Goal: Complete application form

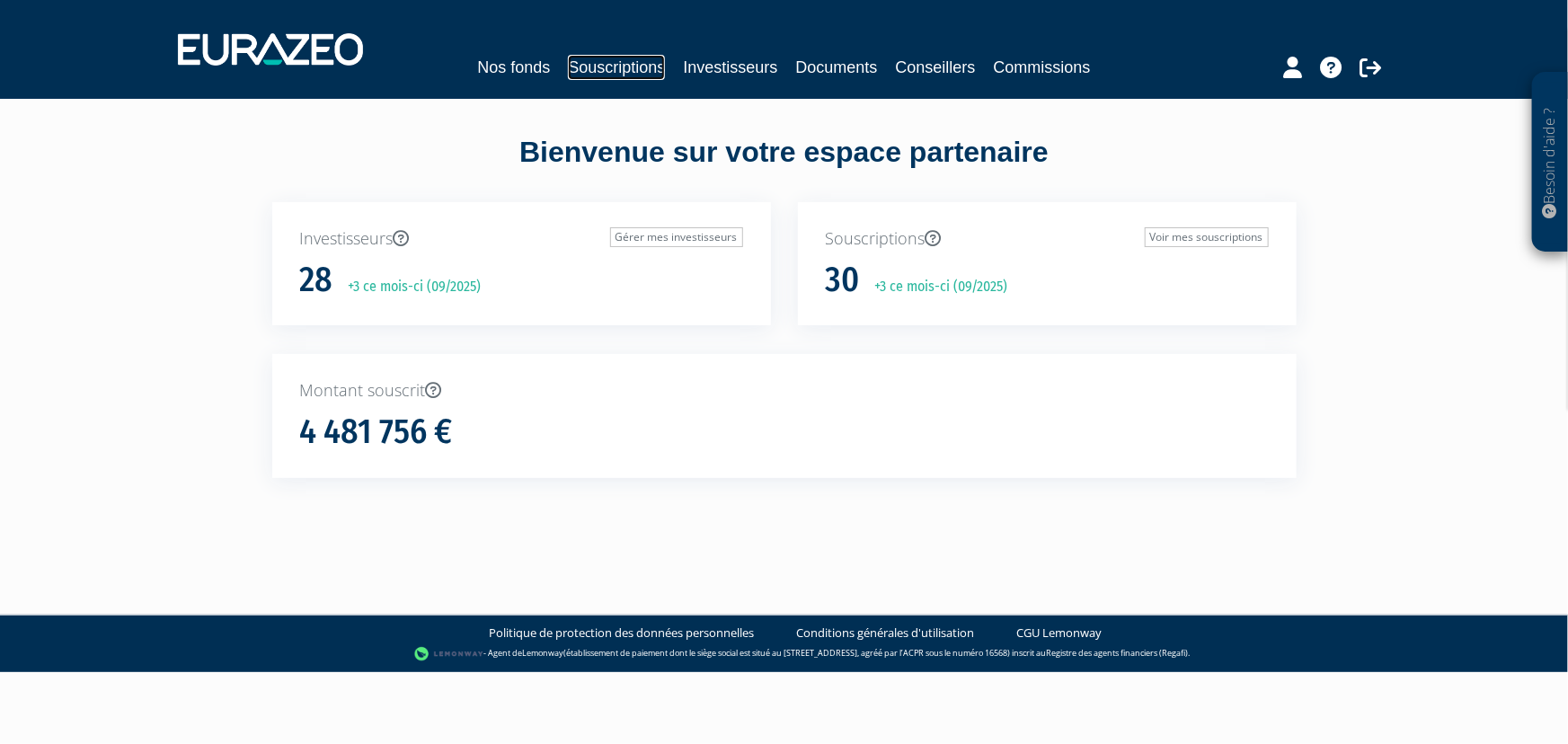
click at [630, 63] on link "Souscriptions" at bounding box center [616, 68] width 97 height 25
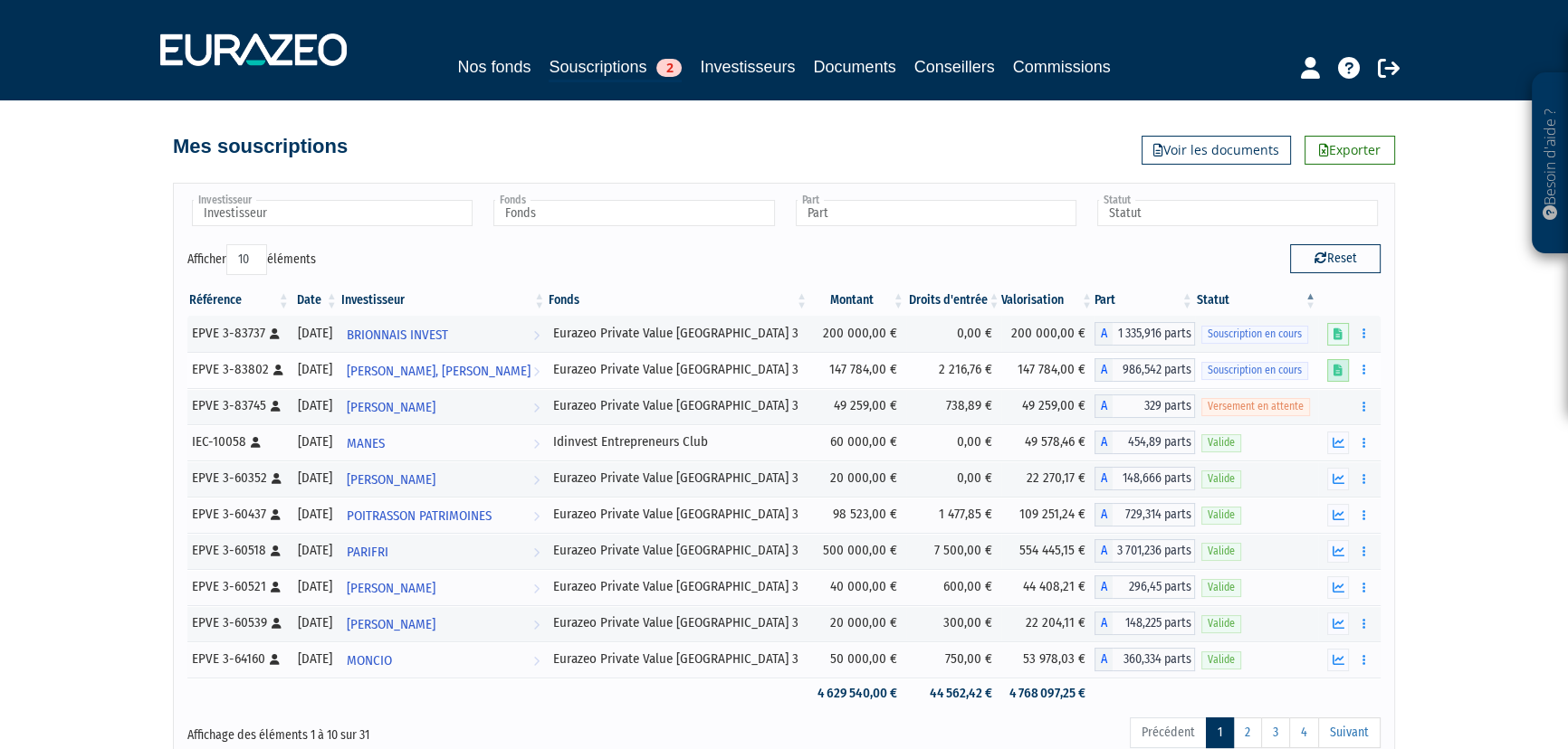
click at [1336, 370] on icon at bounding box center [1337, 371] width 9 height 12
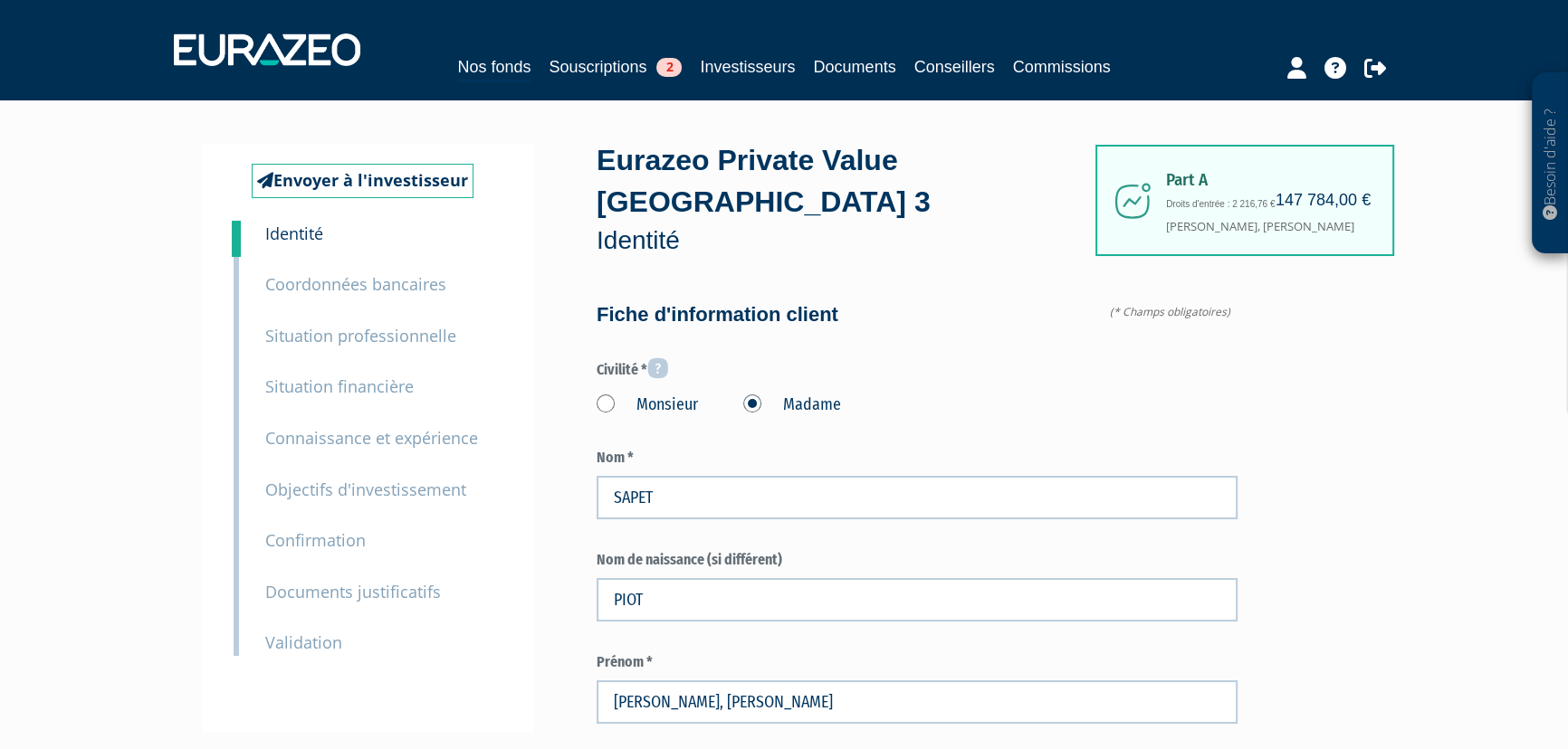
type input "6 20 59 75 43"
click at [607, 70] on link "Souscriptions 2" at bounding box center [615, 67] width 133 height 25
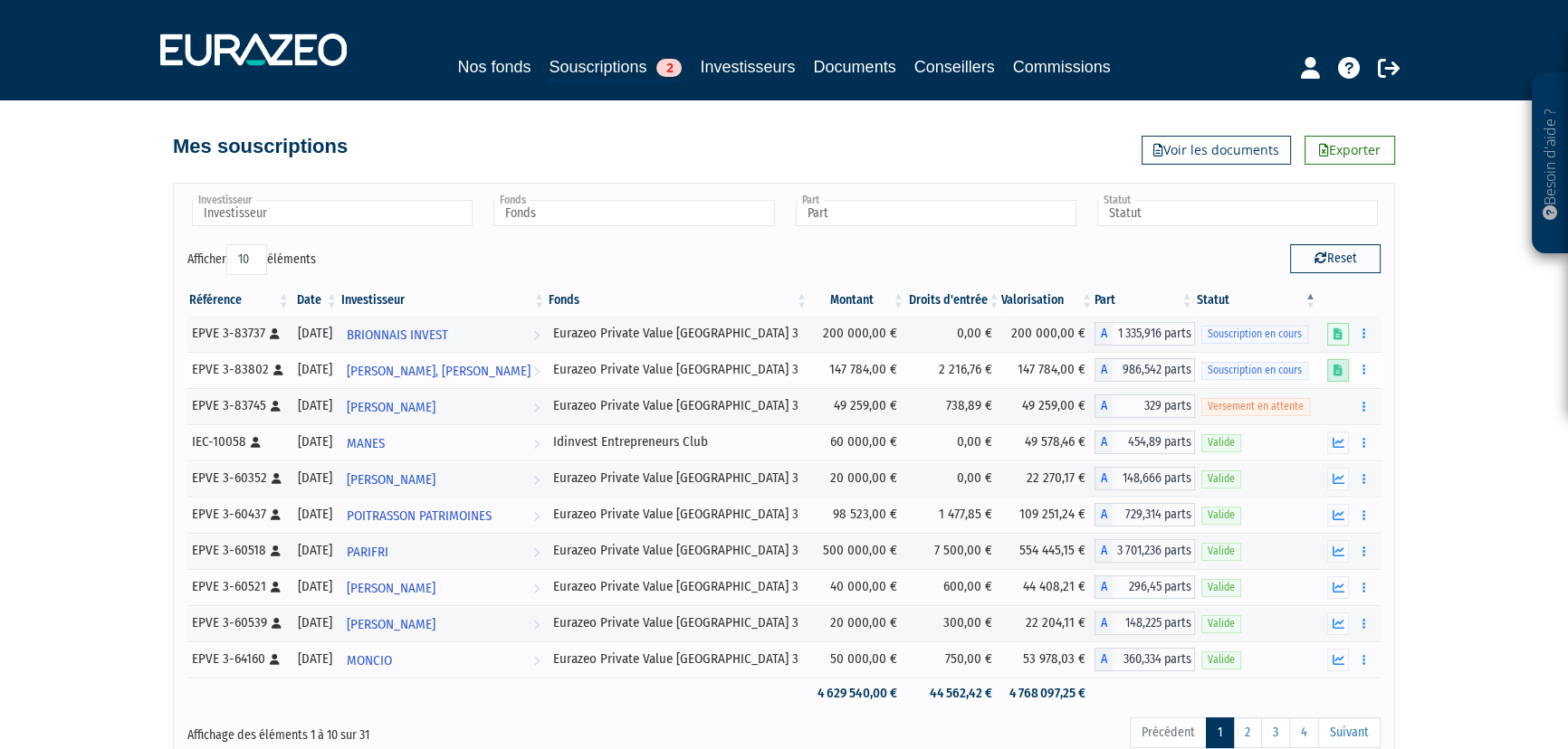
click at [1336, 366] on icon at bounding box center [1337, 371] width 9 height 12
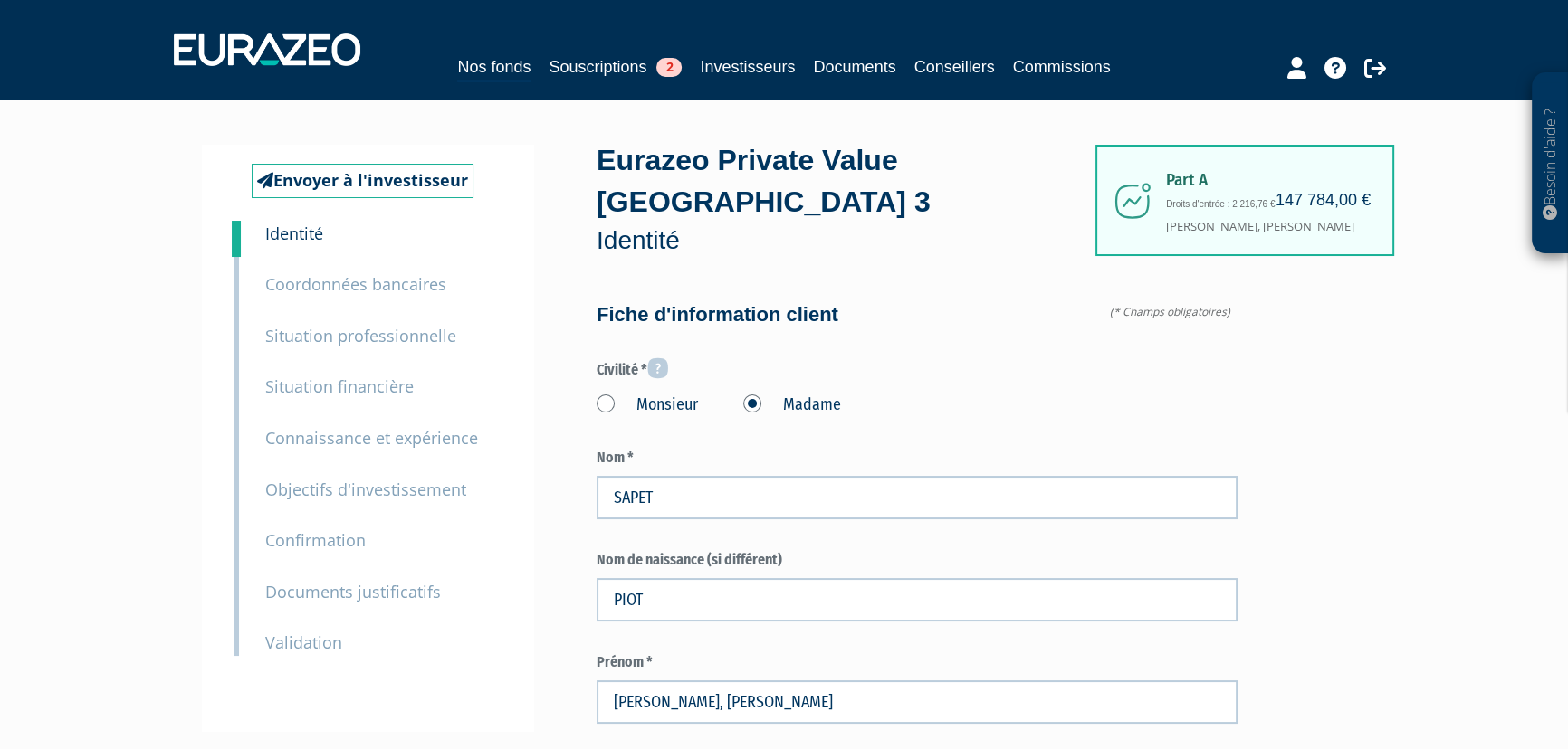
click at [388, 278] on small "Coordonnées bancaires" at bounding box center [355, 284] width 181 height 21
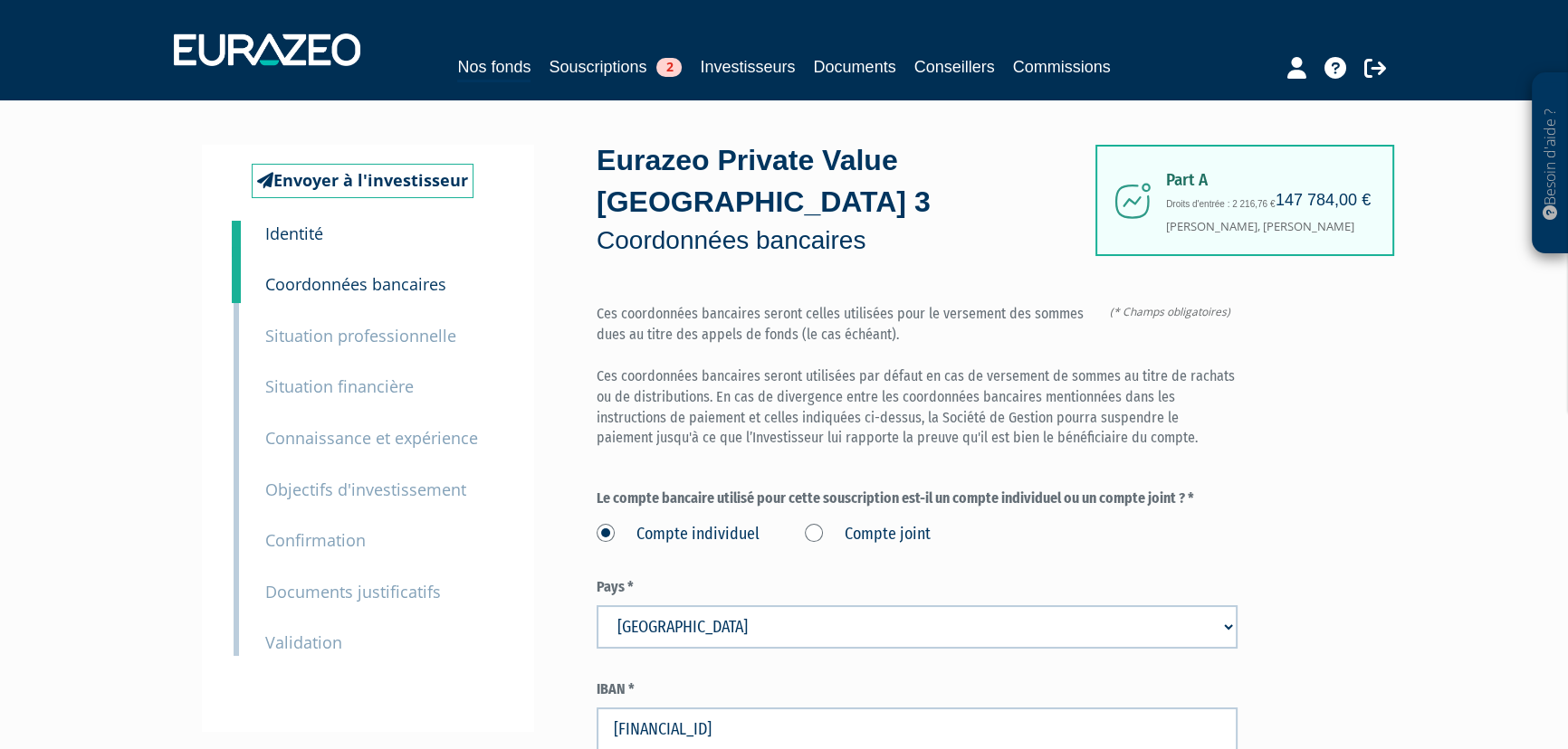
click at [384, 337] on small "Situation professionnelle" at bounding box center [360, 336] width 191 height 21
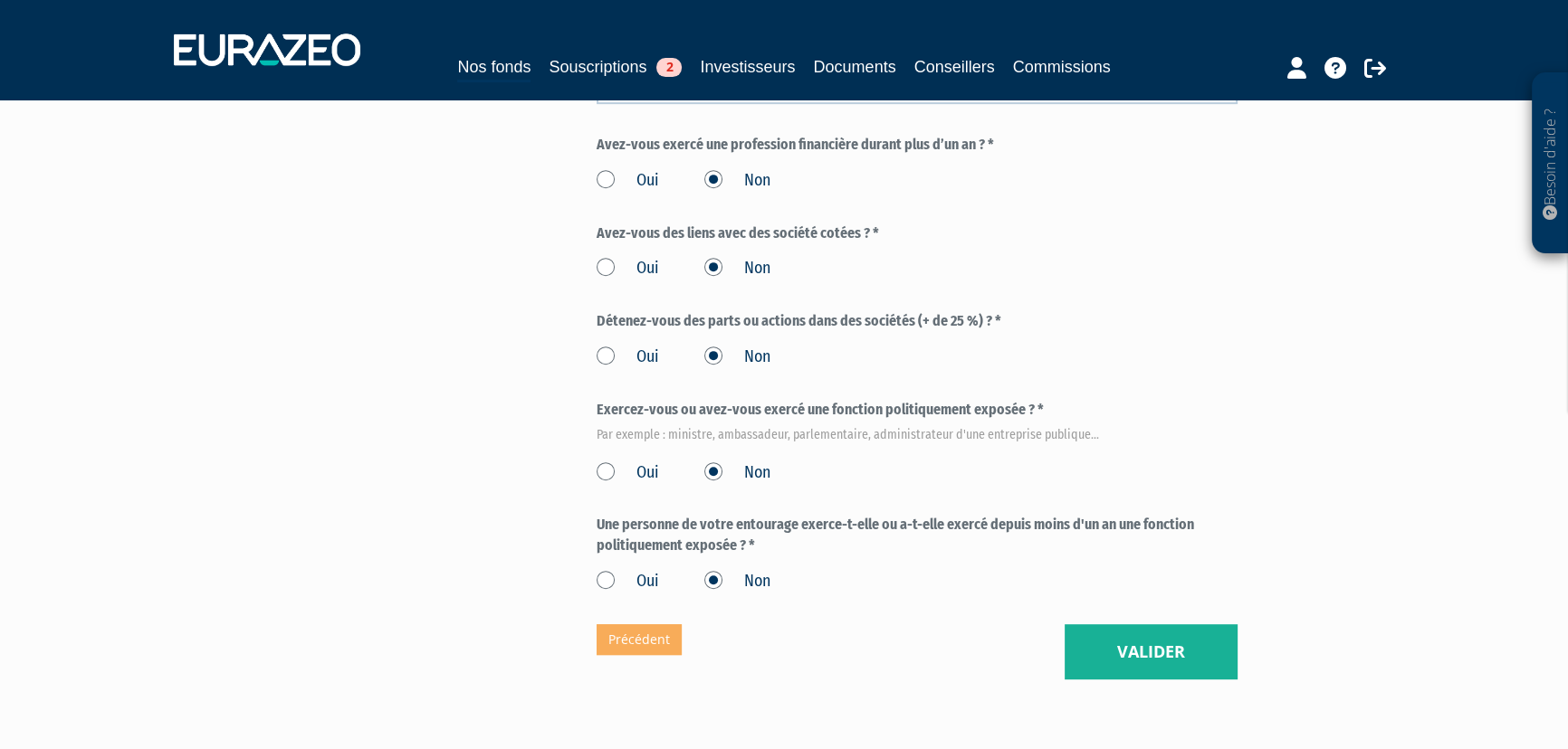
scroll to position [959, 0]
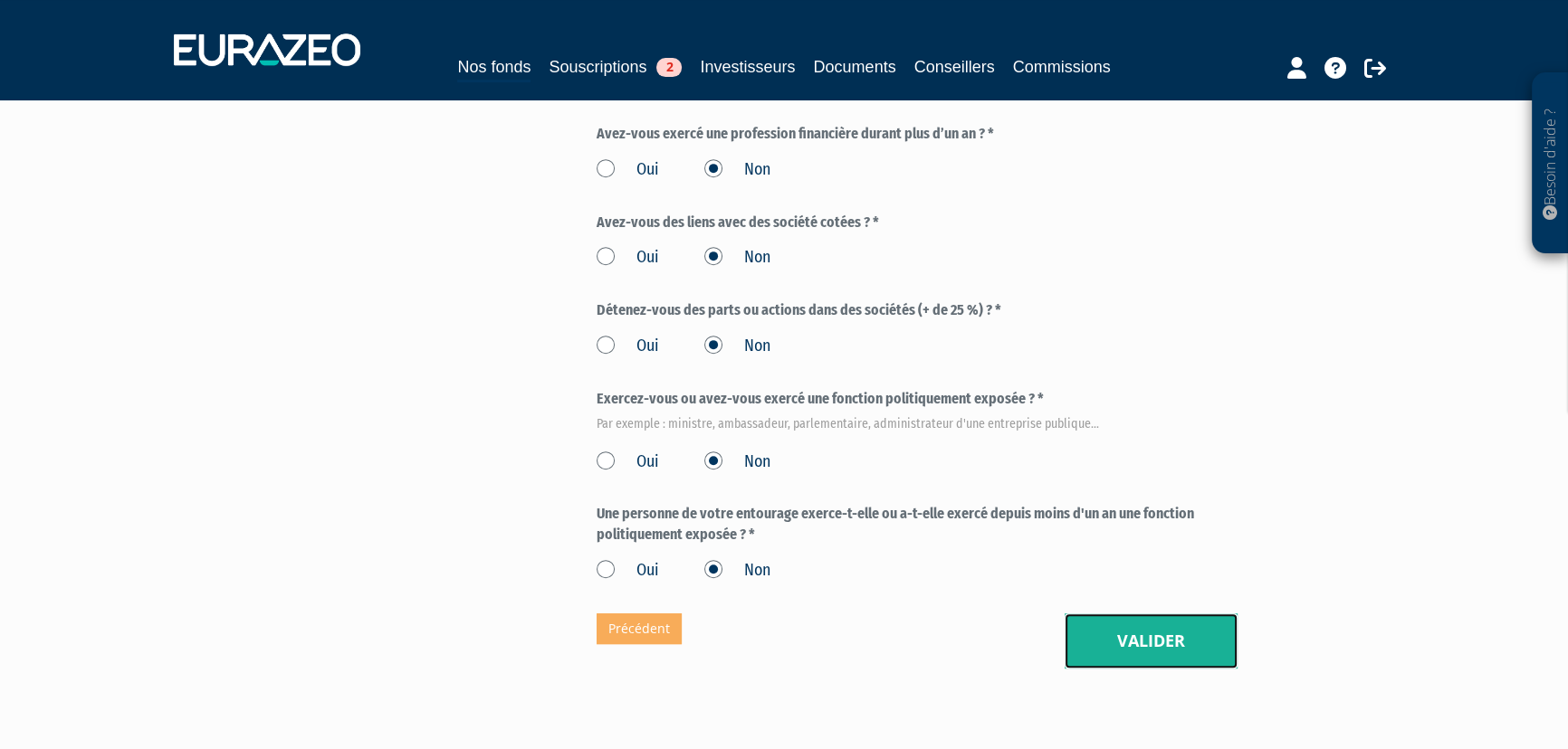
click at [1159, 640] on button "Valider" at bounding box center [1151, 642] width 173 height 56
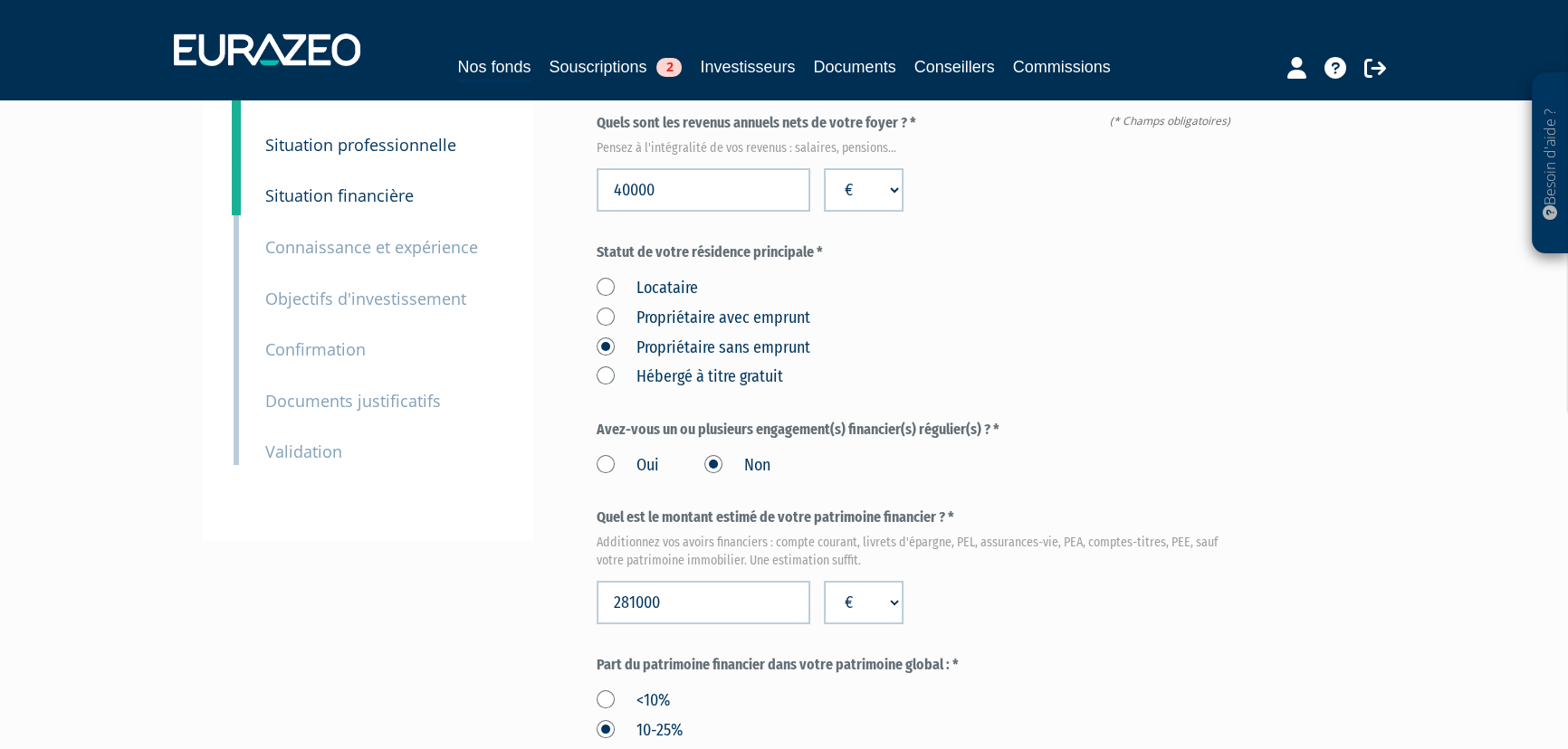
scroll to position [383, 0]
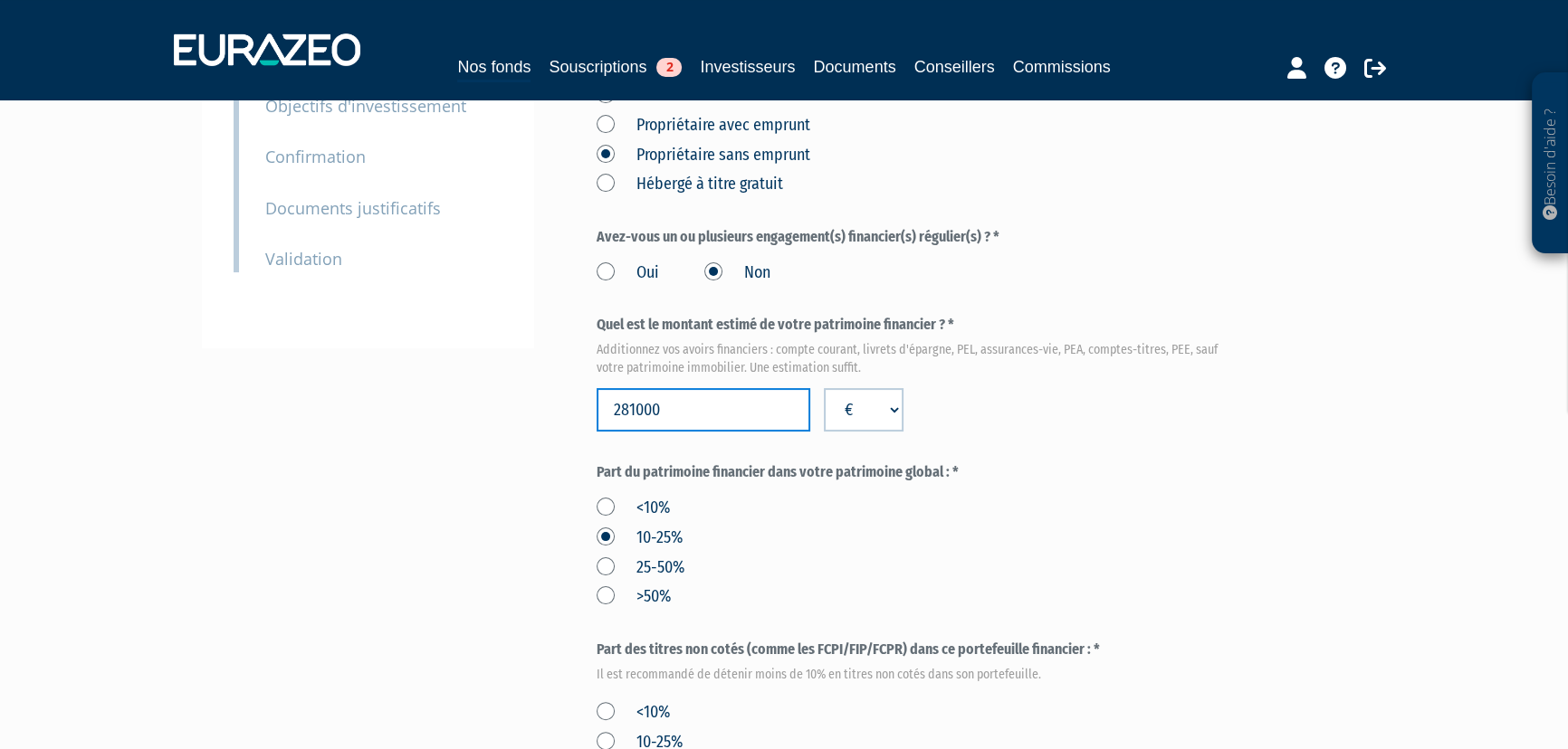
click at [625, 400] on input "281000" at bounding box center [703, 410] width 213 height 44
type input "500000"
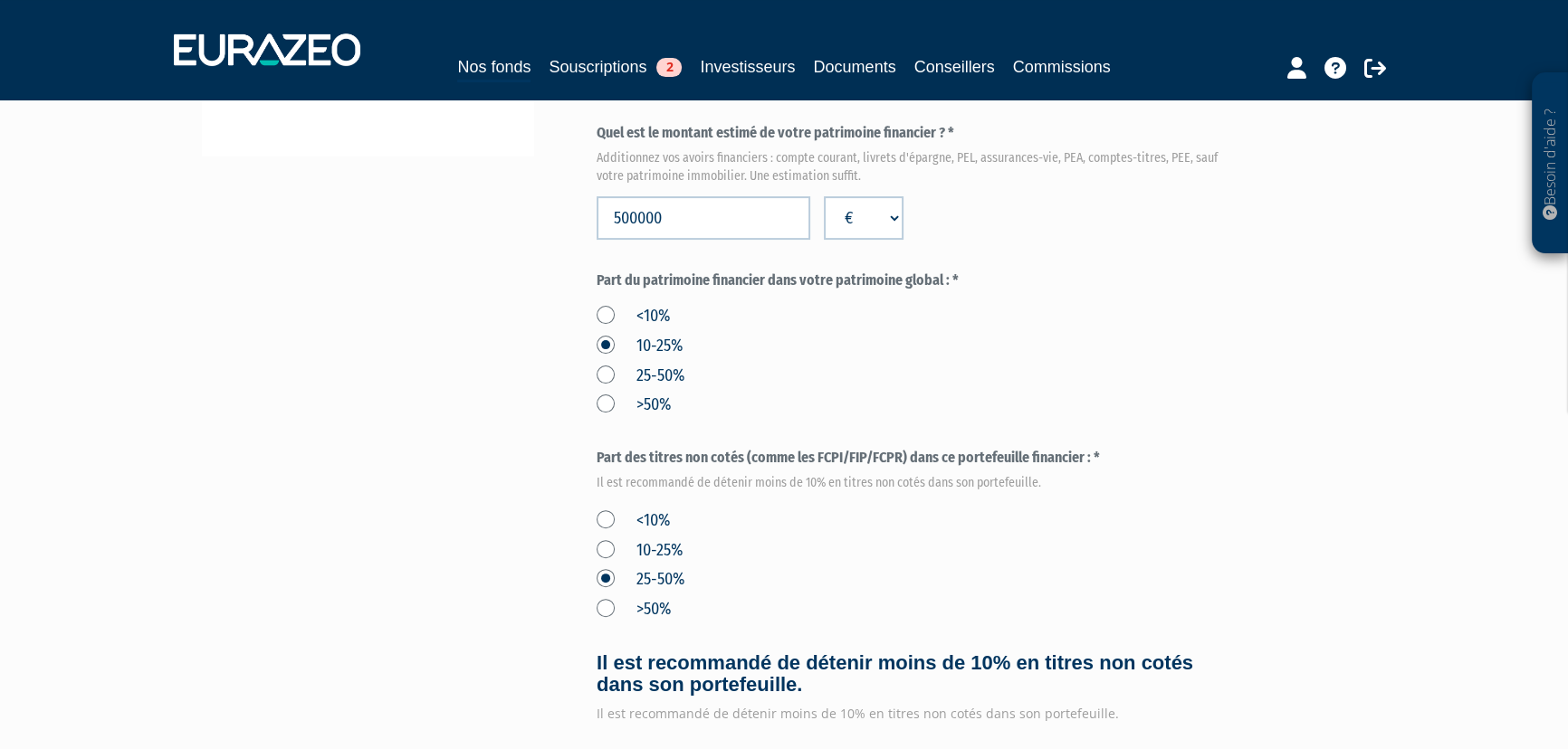
click at [606, 374] on label "25-50%" at bounding box center [640, 376] width 88 height 23
click at [0, 0] on input "25-50%" at bounding box center [0, 0] width 0 height 0
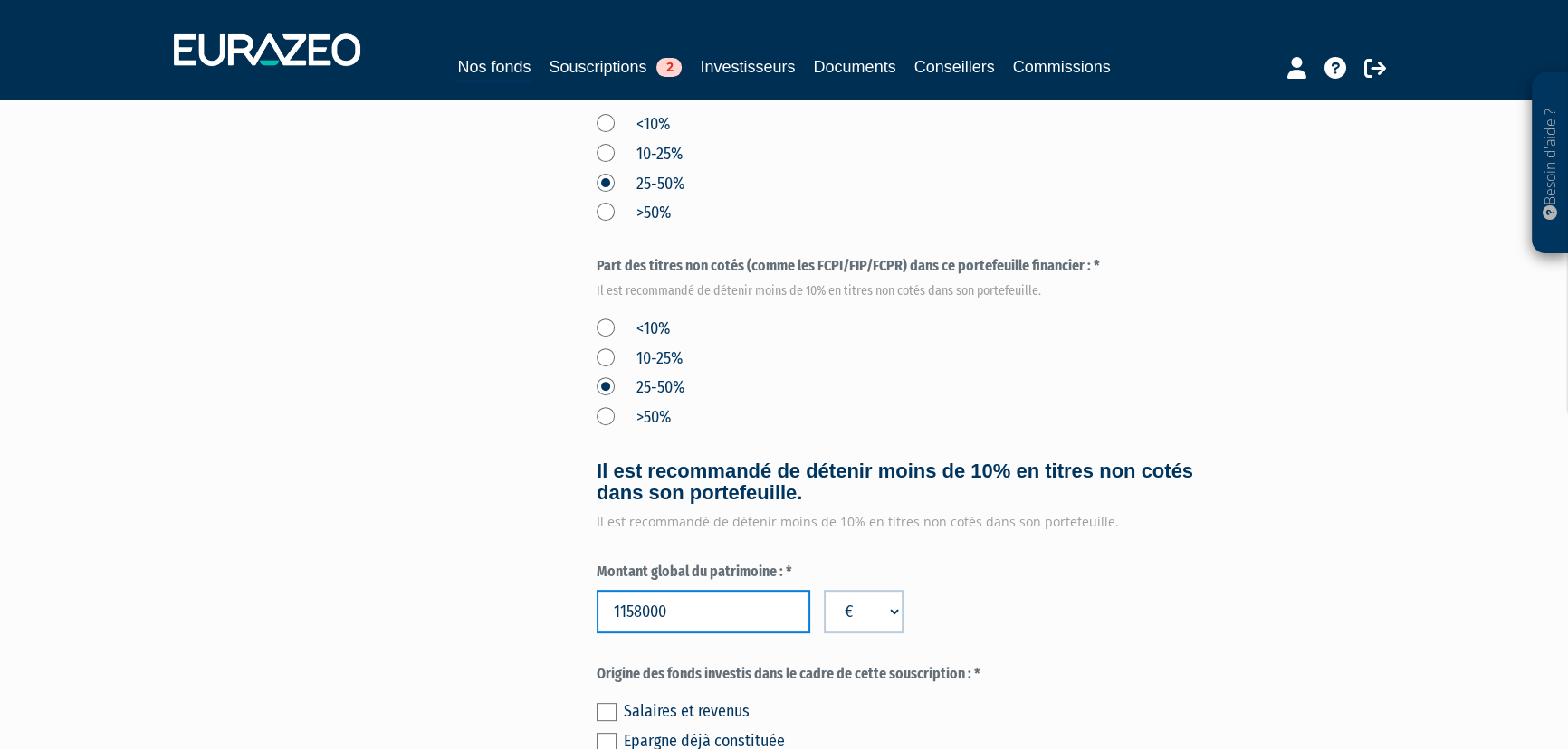
drag, startPoint x: 686, startPoint y: 610, endPoint x: 506, endPoint y: 600, distance: 180.3
click at [506, 600] on div "Envoyer à l'investisseur 1 Identité 2 Coordonnées bancaires 3 Situation profess…" at bounding box center [784, 212] width 1137 height 1670
type input "2500000"
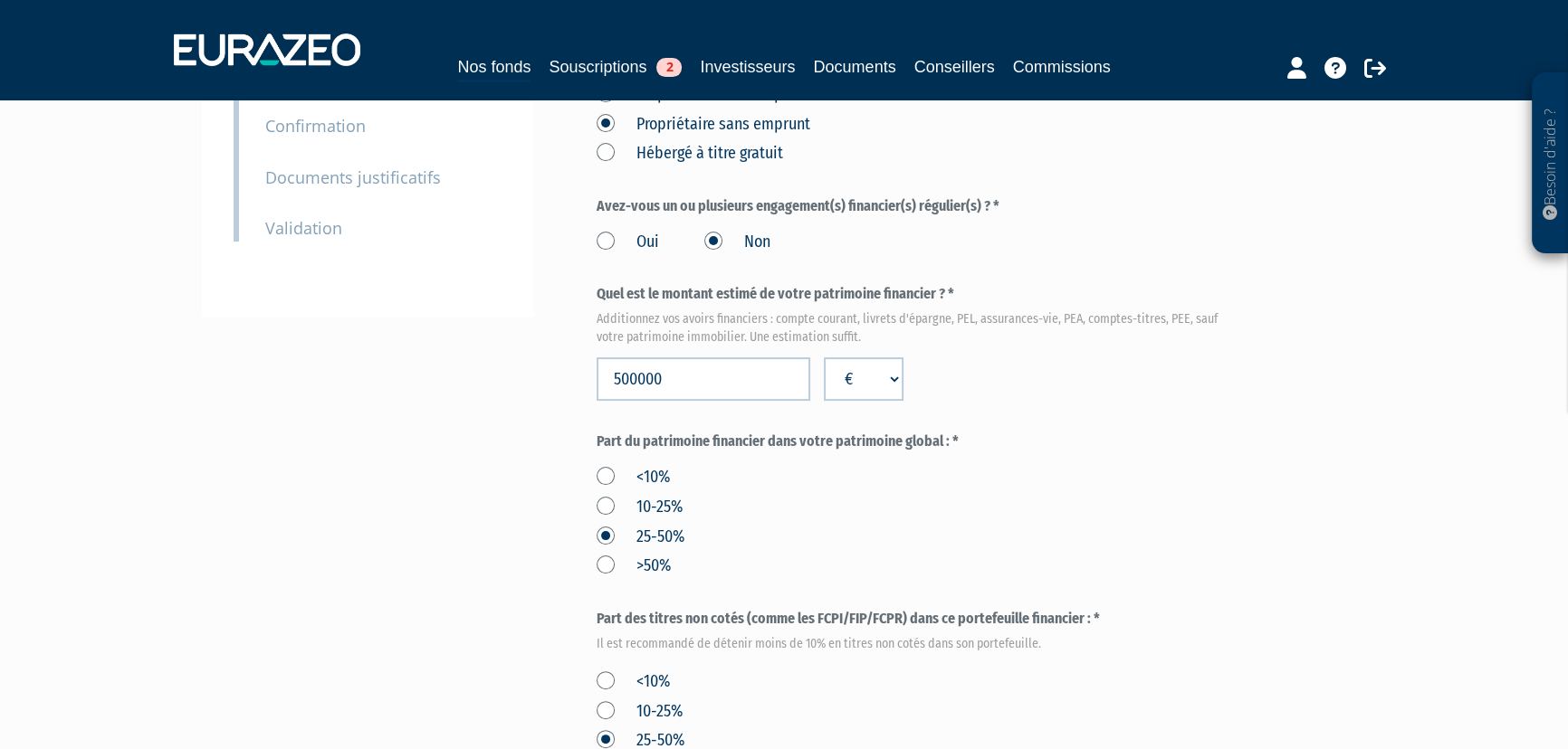
scroll to position [383, 0]
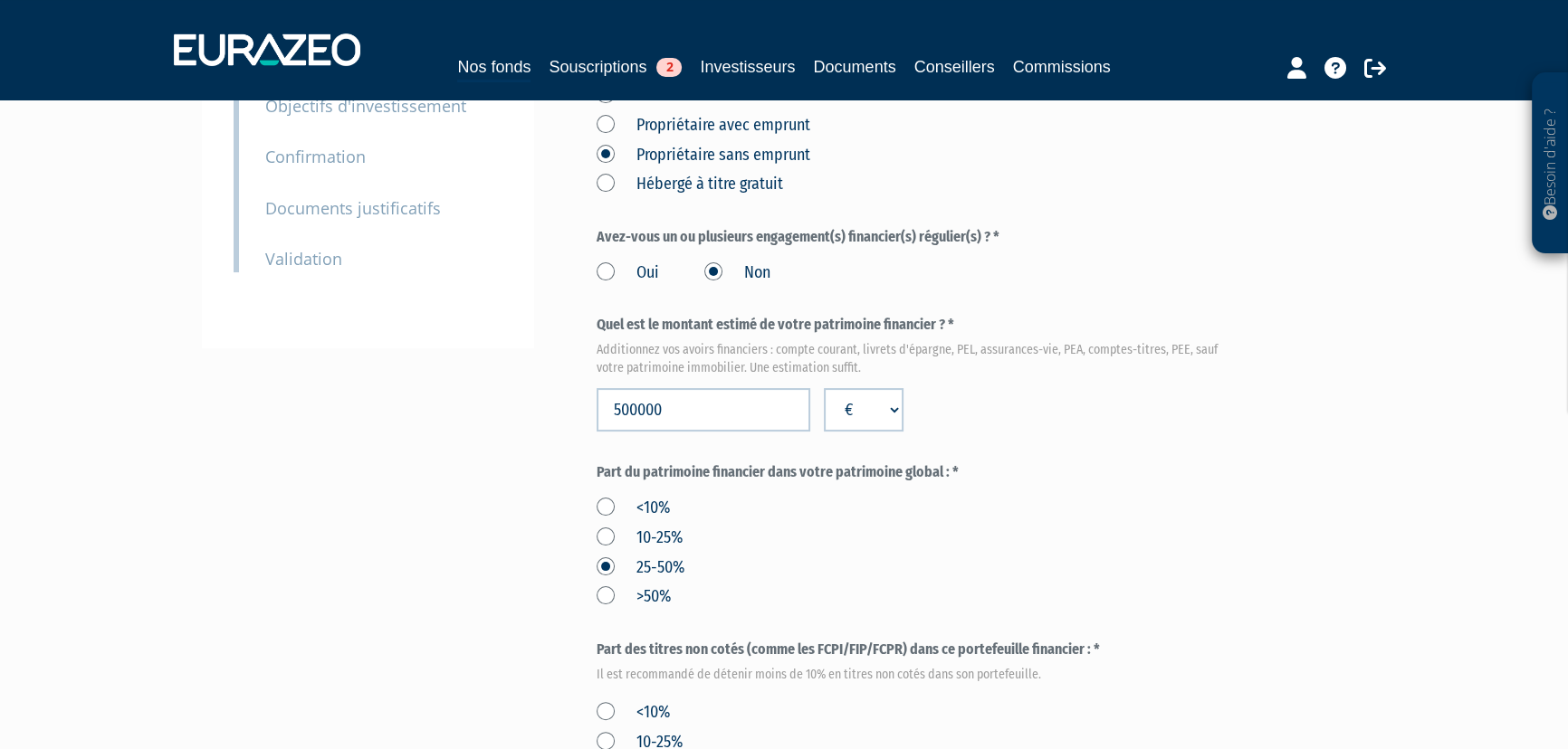
click at [605, 531] on label "10-25%" at bounding box center [639, 538] width 86 height 23
click at [0, 0] on input "10-25%" at bounding box center [0, 0] width 0 height 0
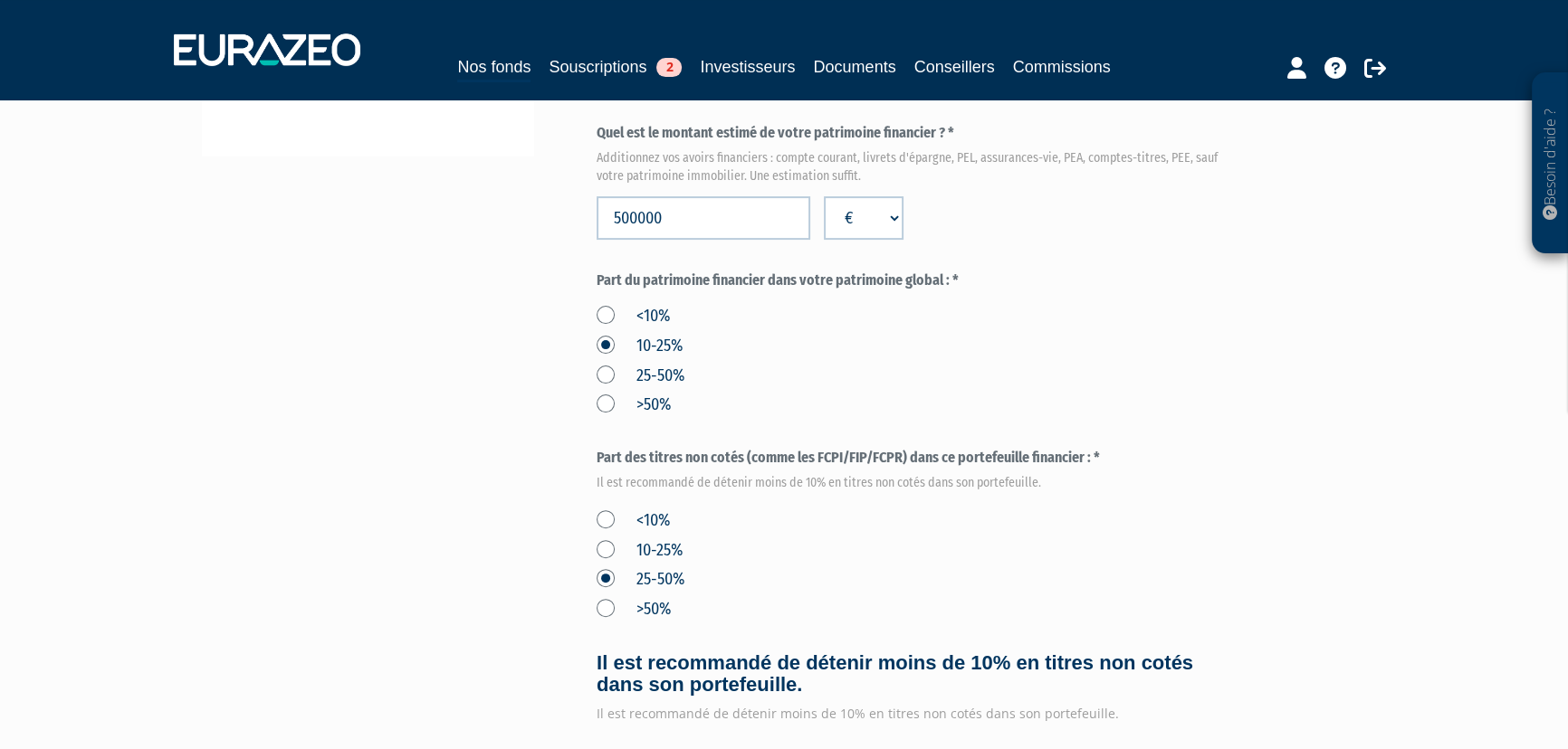
click at [605, 546] on label "10-25%" at bounding box center [639, 551] width 86 height 23
click at [0, 0] on input "10-25%" at bounding box center [0, 0] width 0 height 0
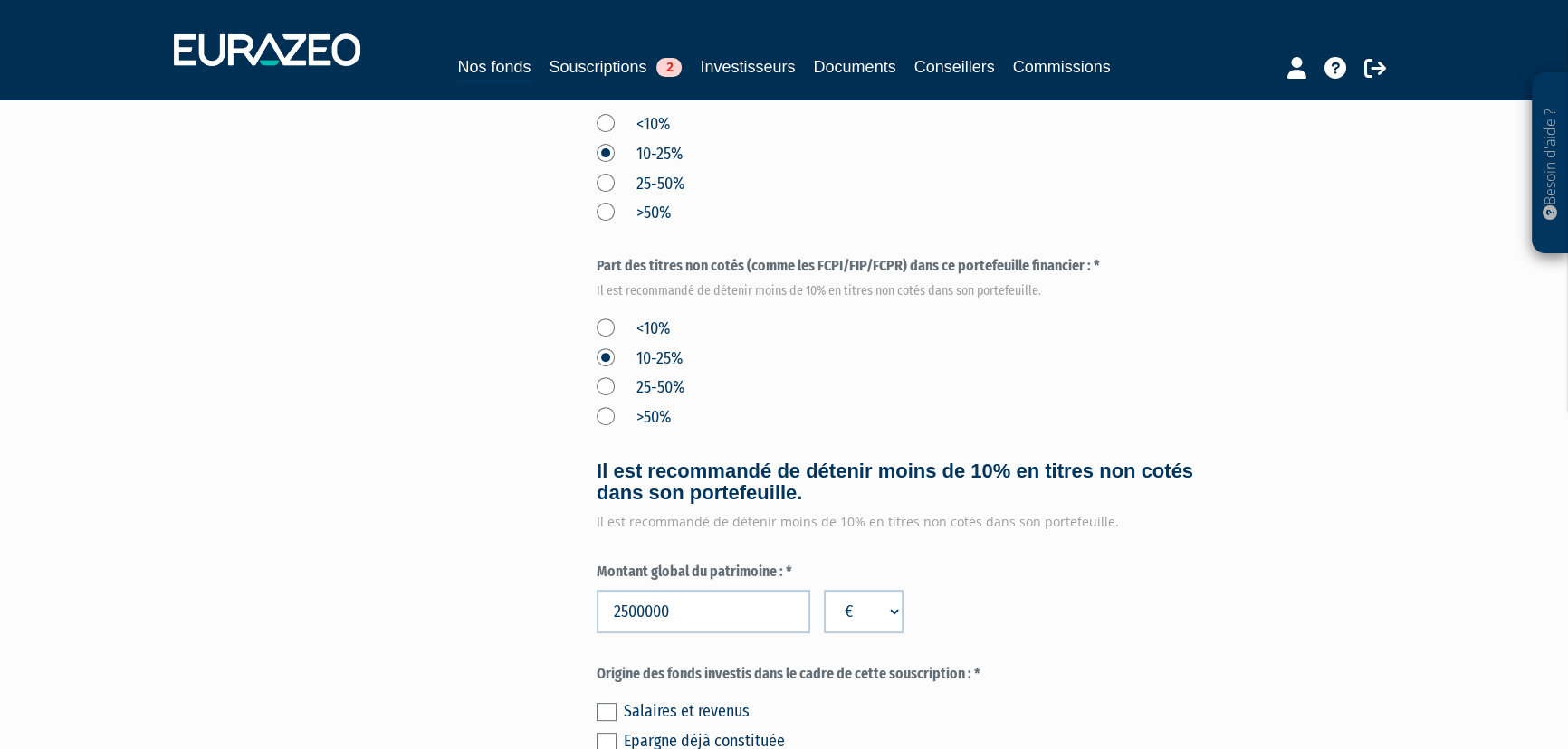
click at [606, 387] on label "25-50%" at bounding box center [640, 388] width 88 height 23
click at [0, 0] on input "25-50%" at bounding box center [0, 0] width 0 height 0
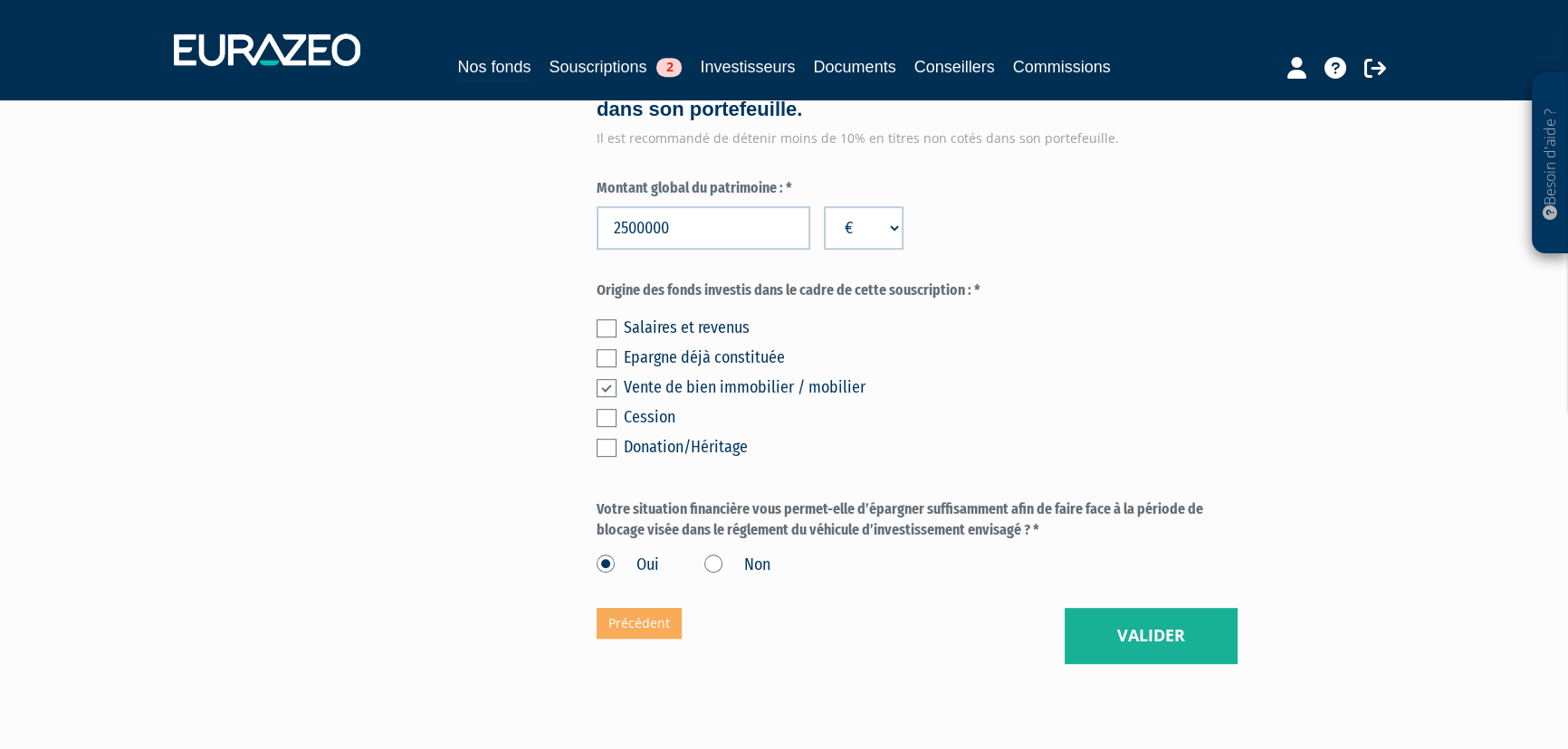
scroll to position [1240, 0]
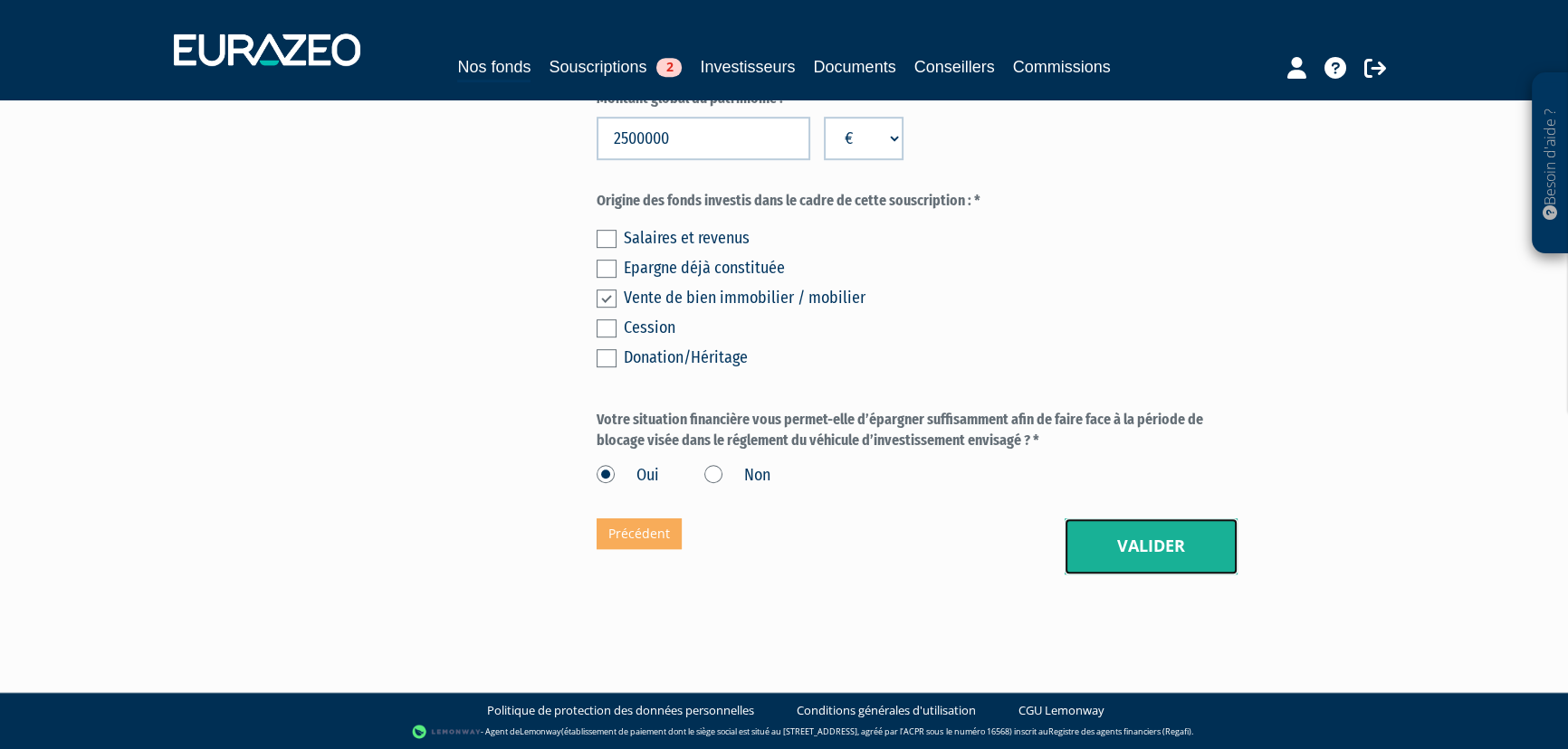
click at [1144, 552] on button "Valider" at bounding box center [1151, 547] width 173 height 56
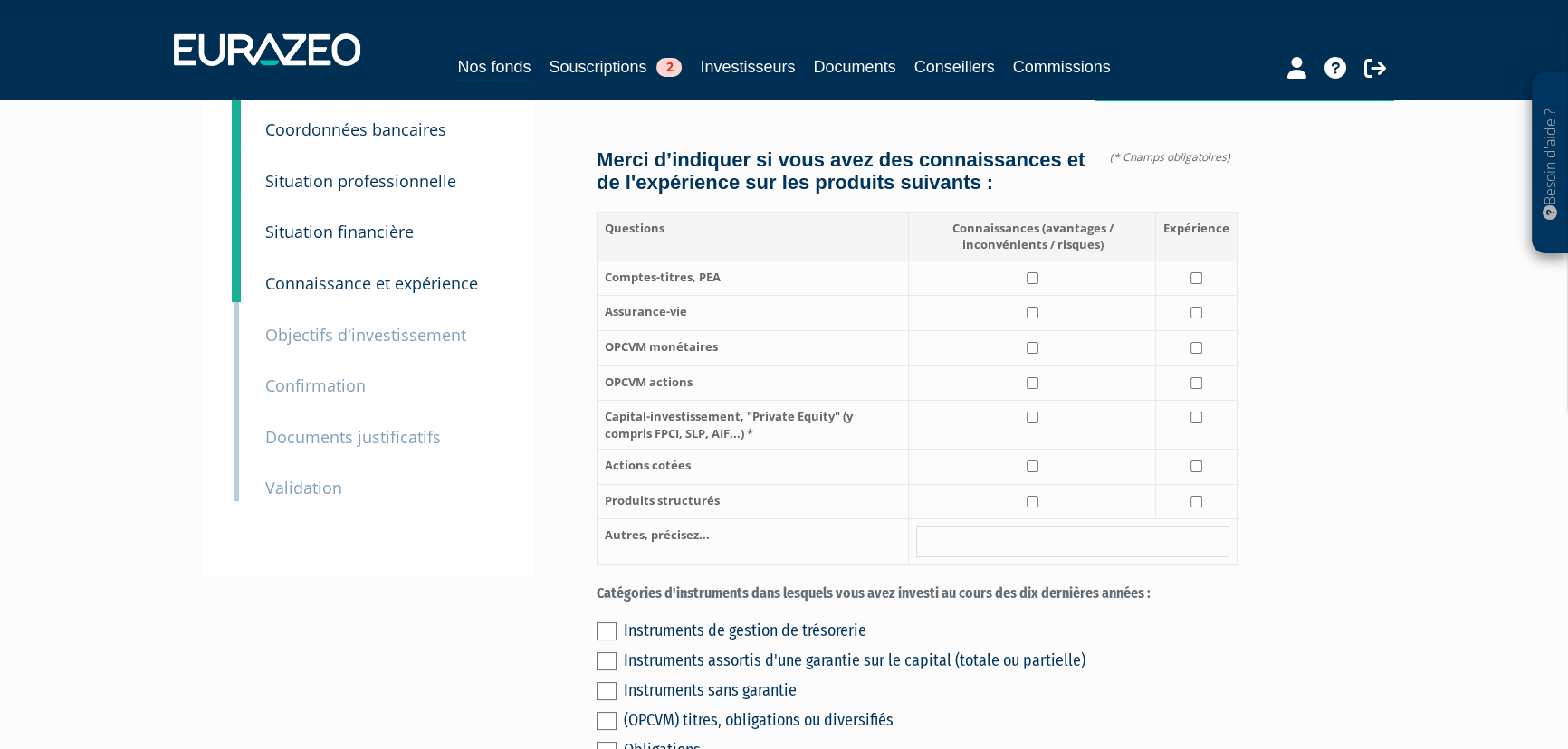
scroll to position [191, 0]
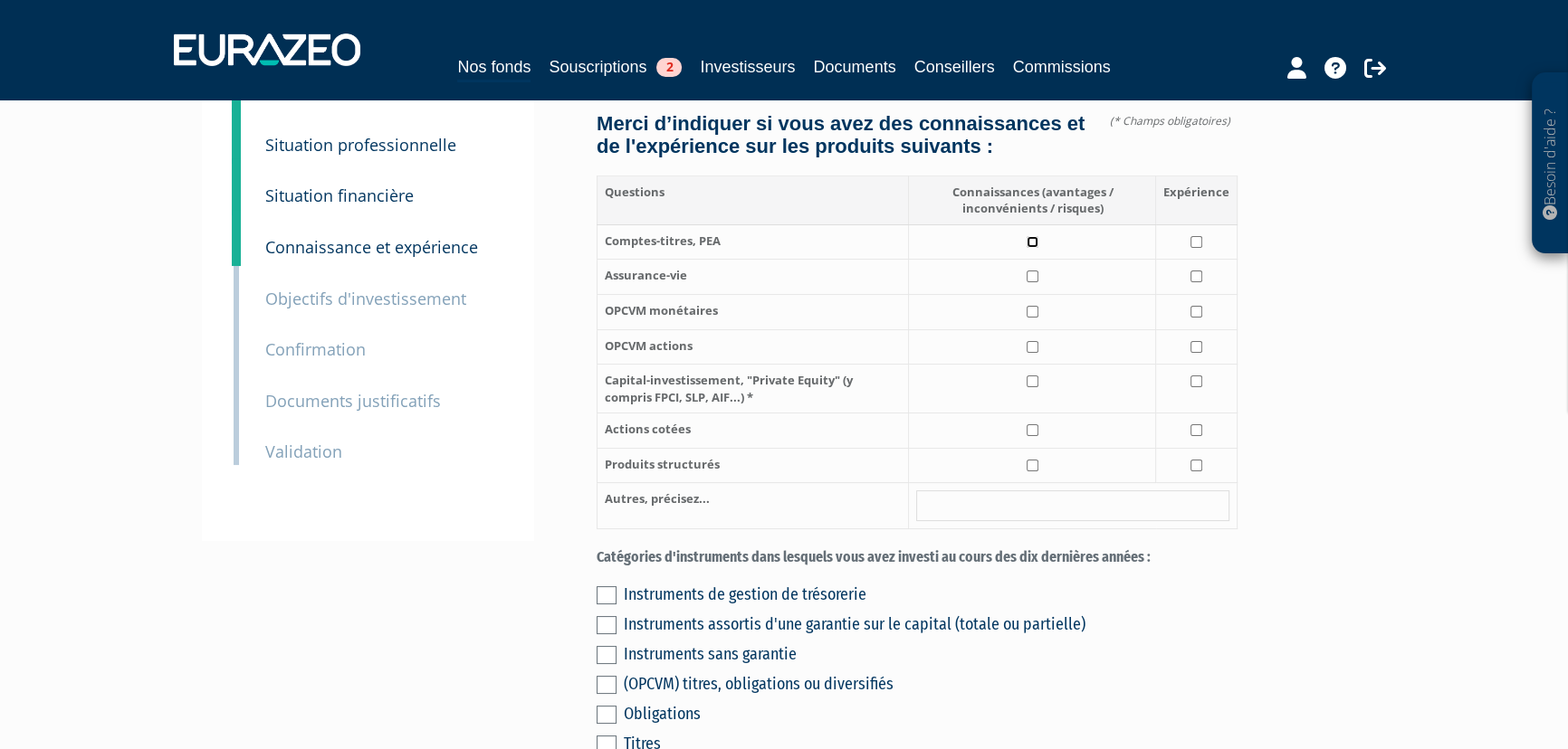
click at [1032, 248] on input "checkbox" at bounding box center [1033, 242] width 12 height 12
checkbox input "true"
click at [1197, 248] on input "checkbox" at bounding box center [1196, 242] width 12 height 12
checkbox input "true"
click at [1040, 295] on td at bounding box center [1033, 277] width 247 height 35
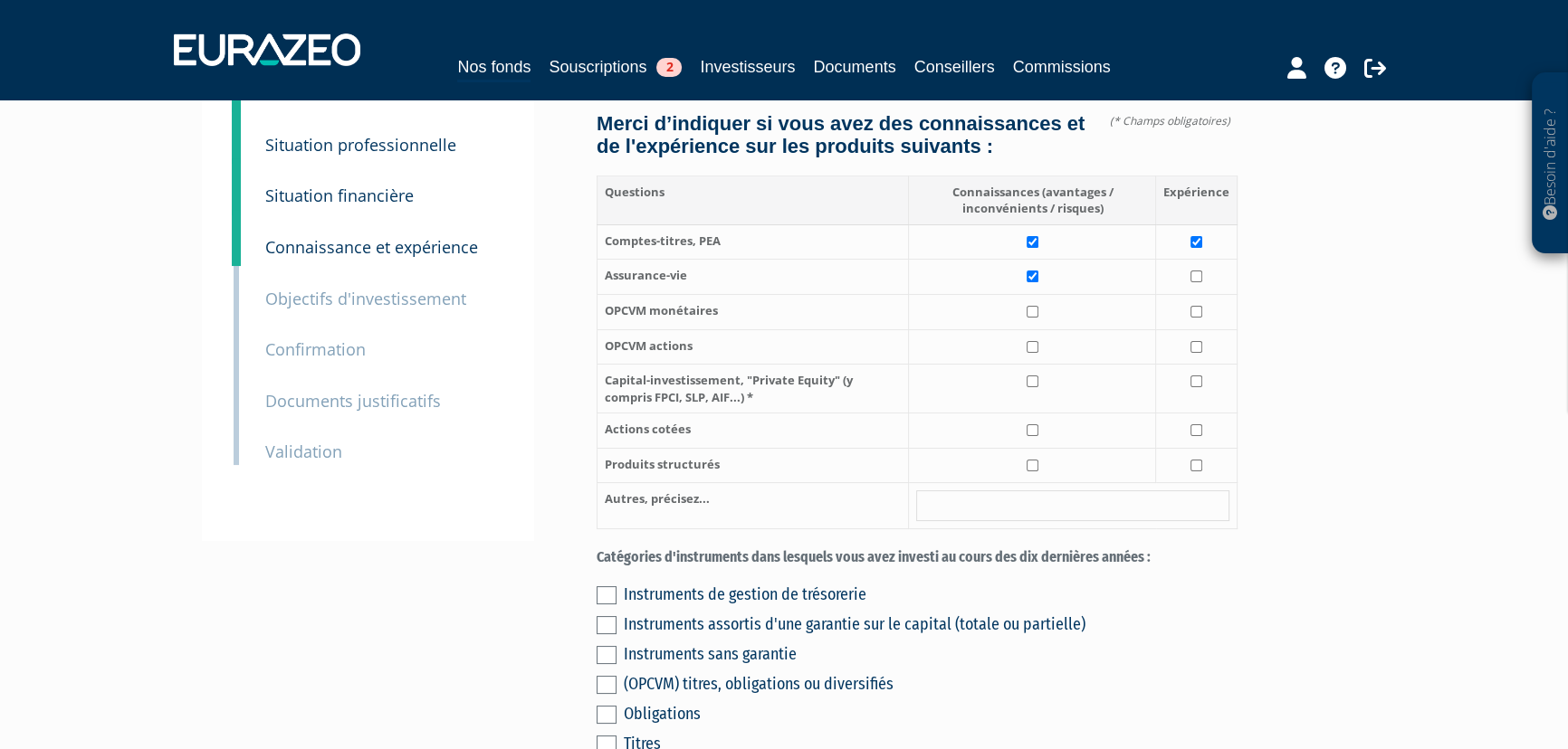
checkbox input "true"
click at [1196, 282] on input "checkbox" at bounding box center [1196, 276] width 12 height 12
checkbox input "true"
click at [1032, 317] on input "checkbox" at bounding box center [1033, 311] width 12 height 12
checkbox input "true"
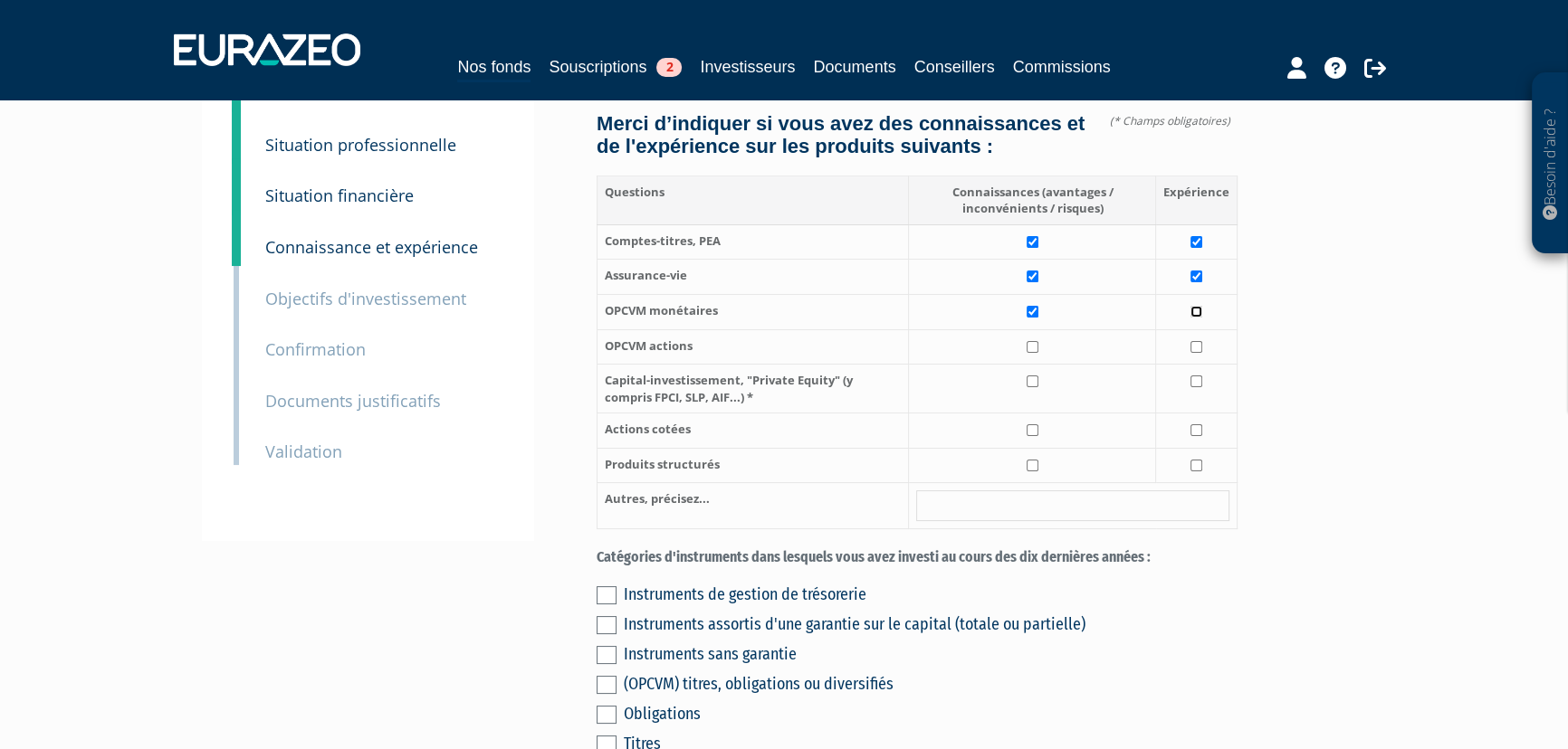
click at [1197, 317] on input "checkbox" at bounding box center [1196, 311] width 12 height 12
checkbox input "true"
click at [1033, 353] on input "checkbox" at bounding box center [1033, 347] width 12 height 12
checkbox input "true"
click at [1194, 353] on input "checkbox" at bounding box center [1196, 347] width 12 height 12
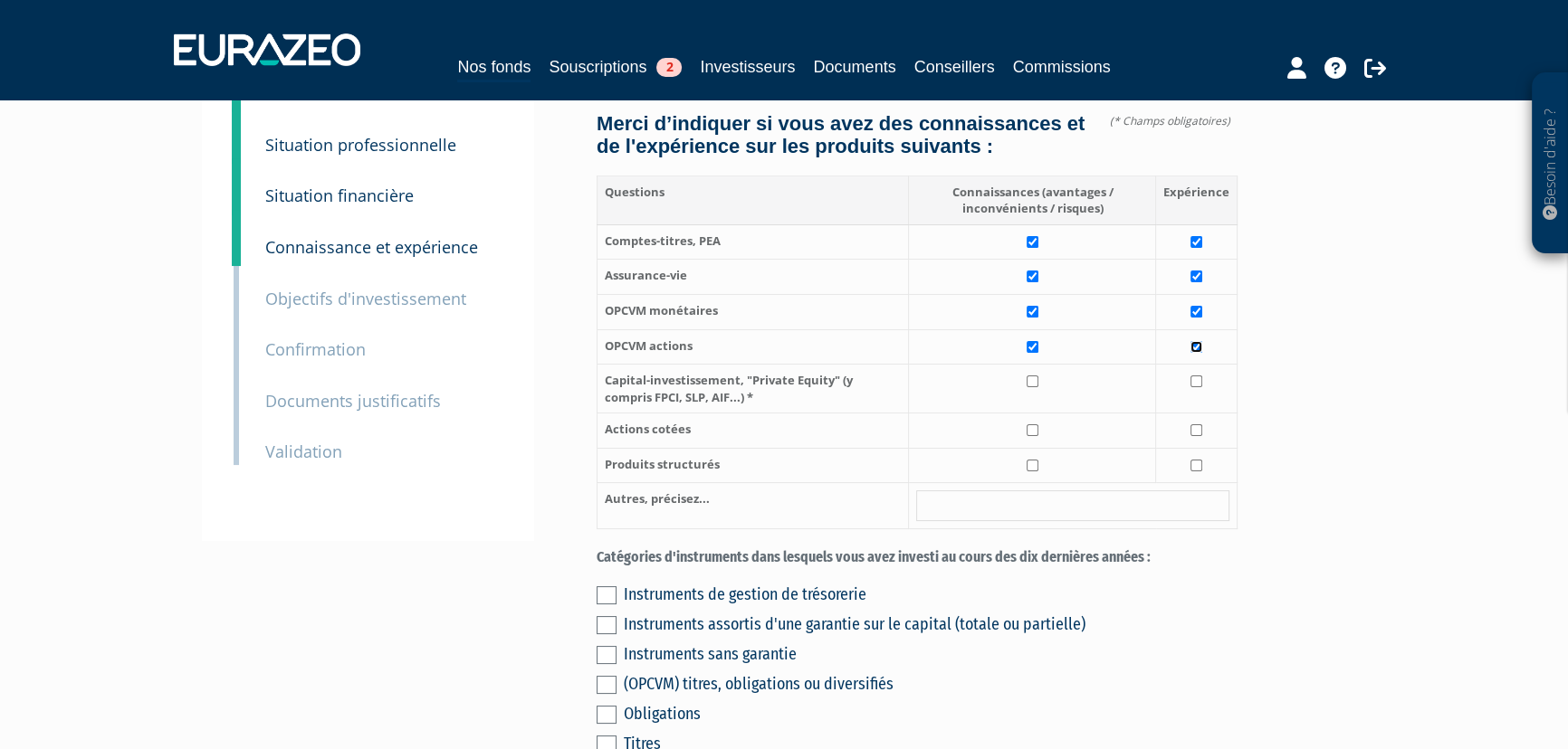
checkbox input "true"
click at [1035, 387] on input "checkbox" at bounding box center [1033, 381] width 12 height 12
checkbox input "true"
click at [1198, 387] on input "checkbox" at bounding box center [1196, 381] width 12 height 12
checkbox input "true"
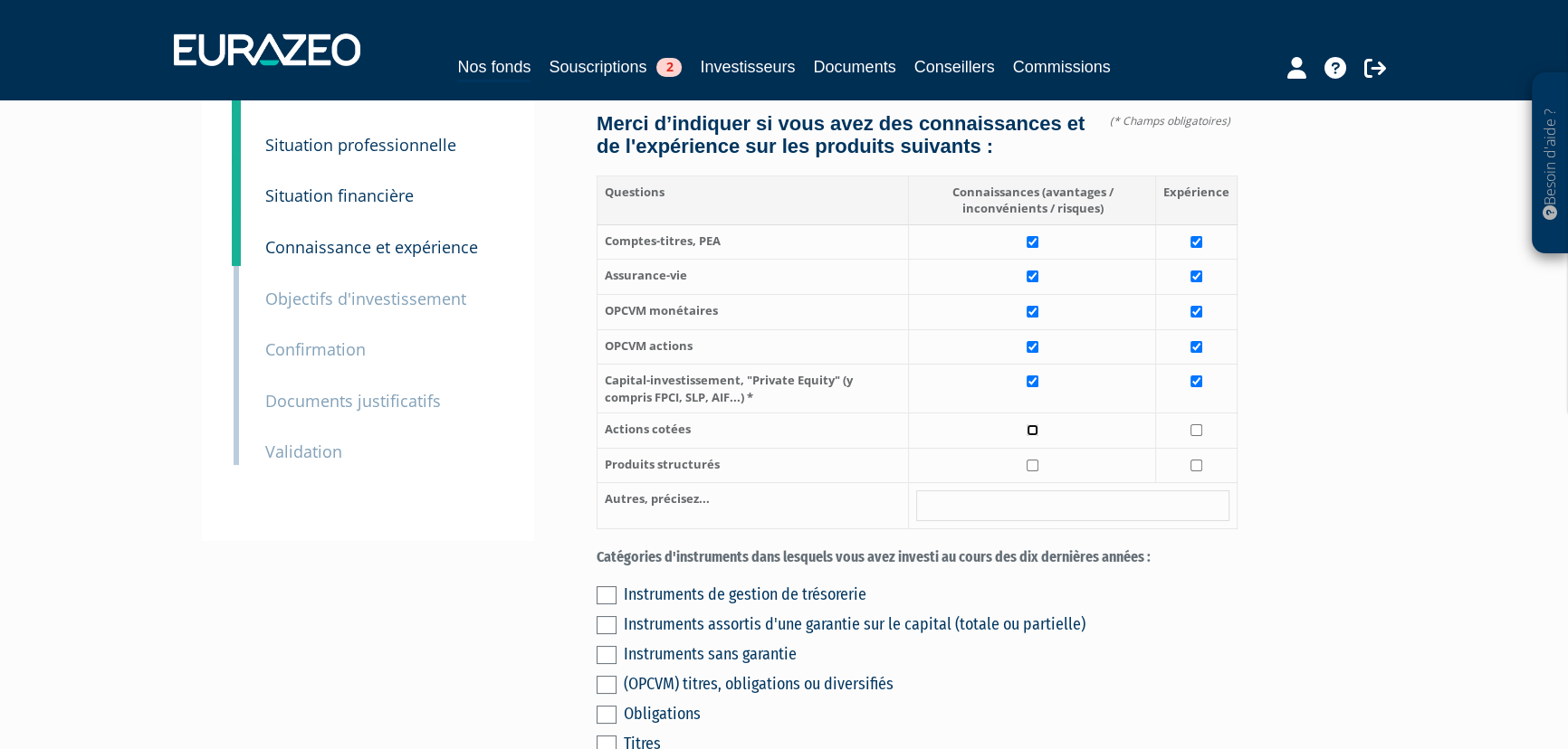
click at [1032, 436] on input "checkbox" at bounding box center [1033, 430] width 12 height 12
checkbox input "true"
click at [1033, 472] on input "checkbox" at bounding box center [1033, 465] width 12 height 12
checkbox input "true"
click at [1195, 472] on input "checkbox" at bounding box center [1196, 465] width 12 height 12
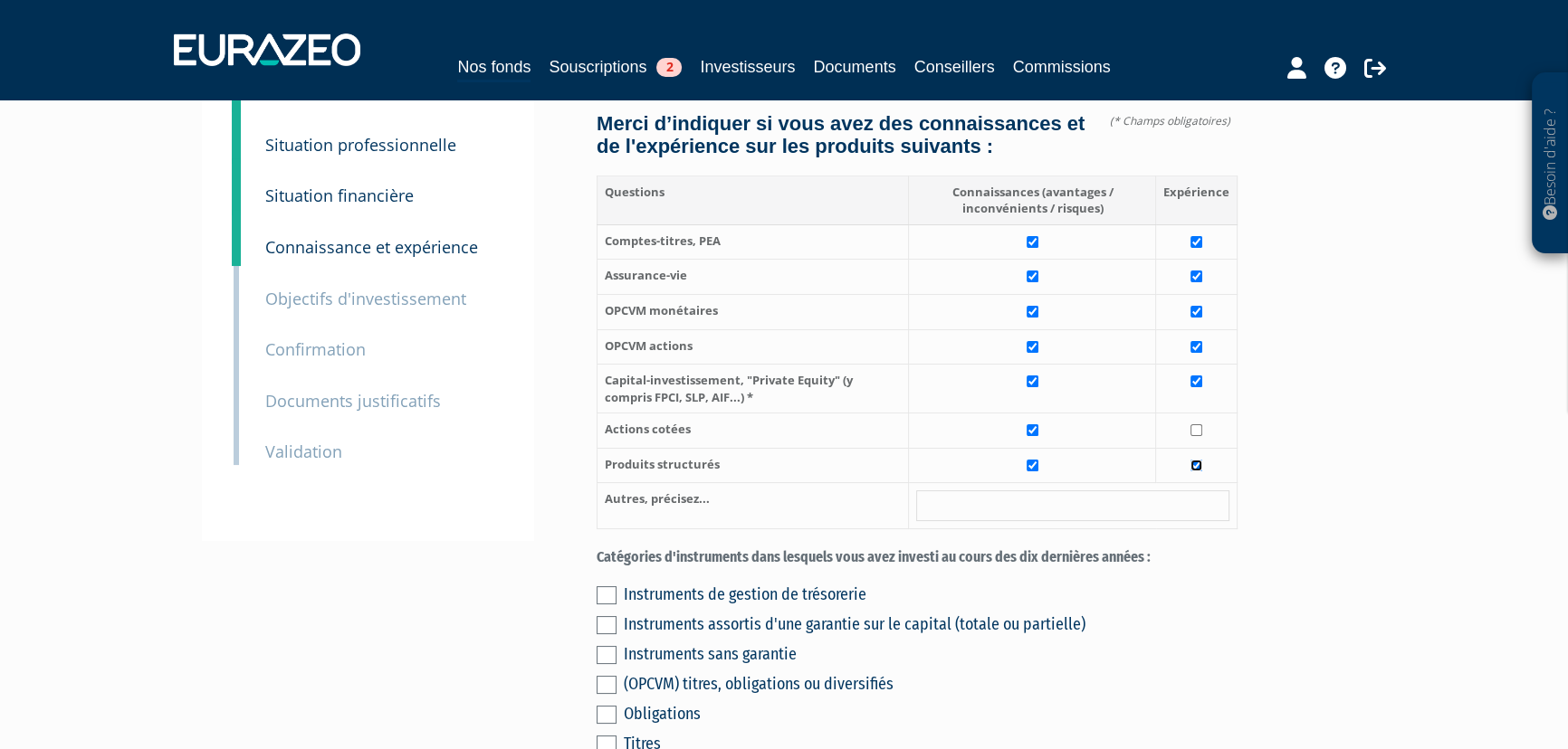
checkbox input "true"
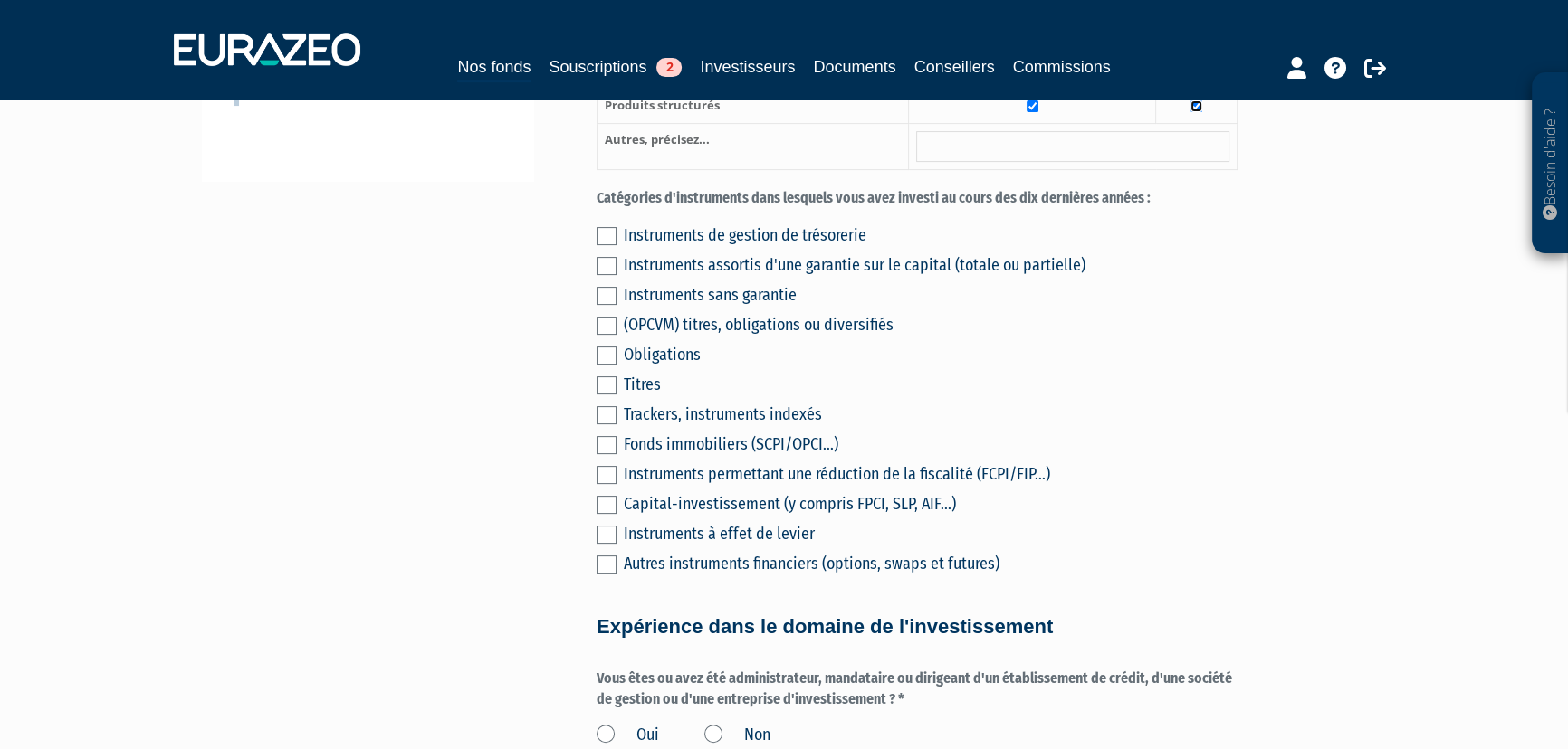
scroll to position [575, 0]
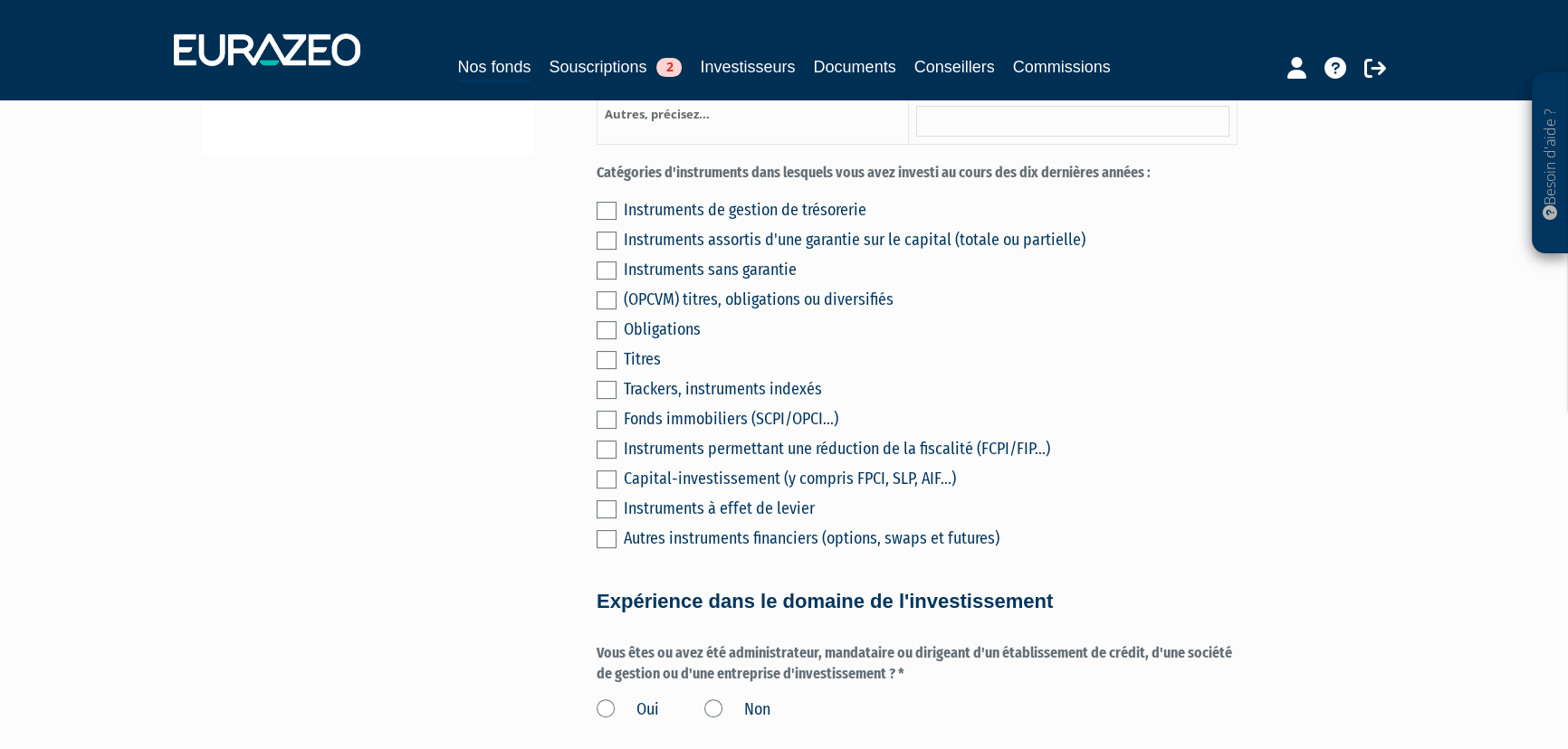
click at [599, 220] on label at bounding box center [606, 210] width 19 height 18
click at [0, 0] on input "checkbox" at bounding box center [0, 0] width 0 height 0
click at [604, 250] on label at bounding box center [606, 240] width 19 height 18
click at [0, 0] on input "checkbox" at bounding box center [0, 0] width 0 height 0
click at [605, 279] on label at bounding box center [606, 270] width 19 height 18
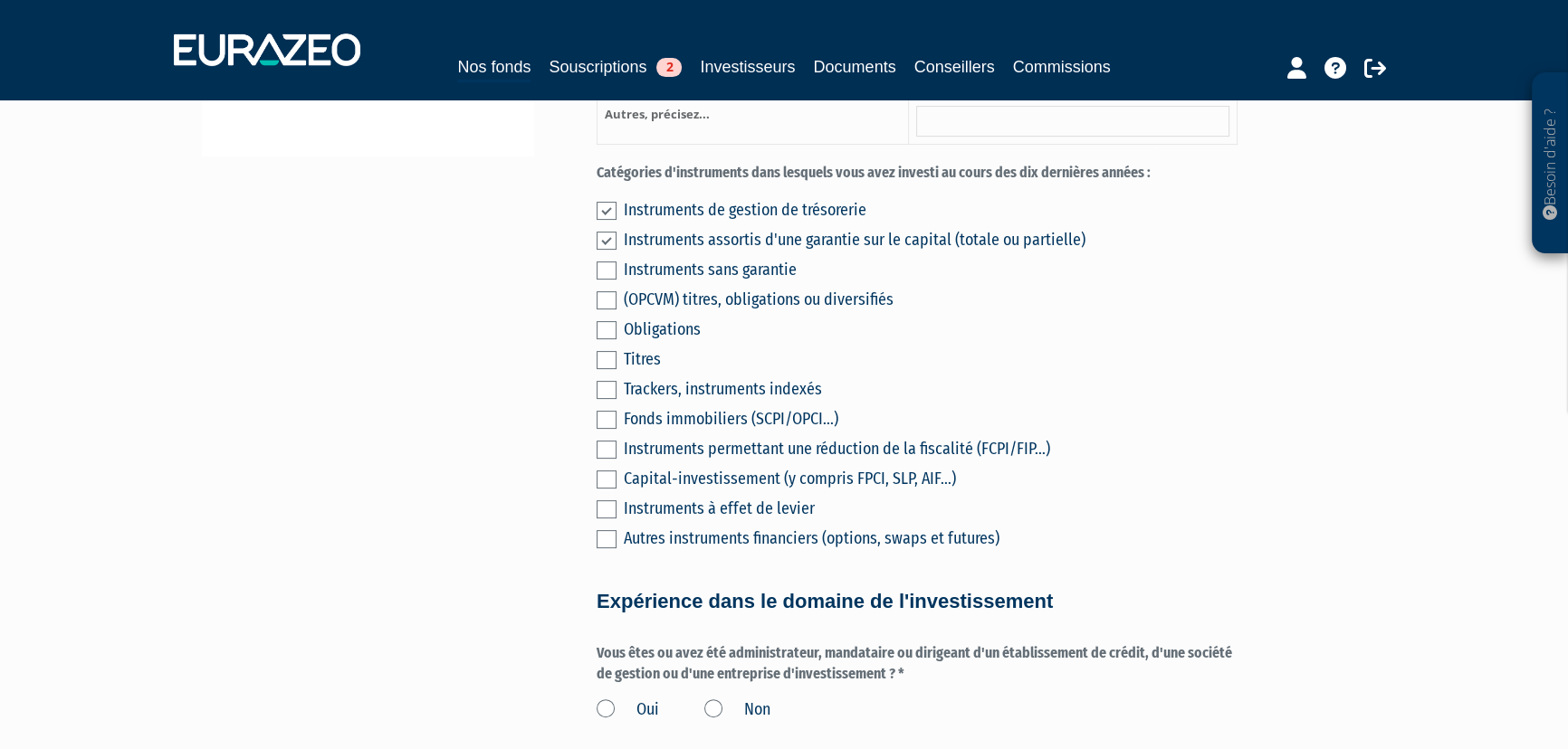
click at [0, 0] on input "checkbox" at bounding box center [0, 0] width 0 height 0
click at [606, 309] on label at bounding box center [606, 300] width 19 height 18
click at [0, 0] on input "checkbox" at bounding box center [0, 0] width 0 height 0
click at [605, 488] on label at bounding box center [606, 480] width 19 height 18
click at [0, 0] on input "checkbox" at bounding box center [0, 0] width 0 height 0
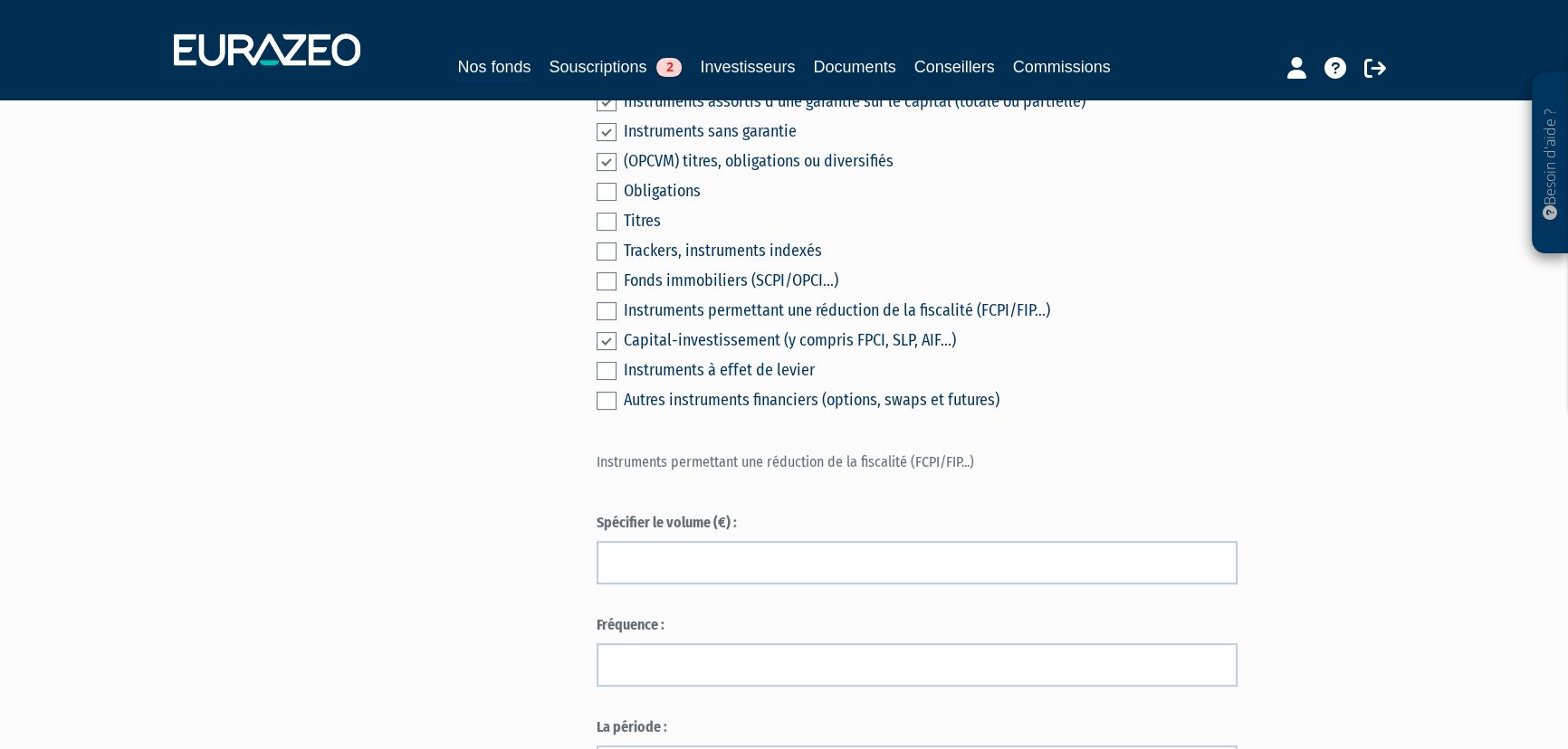
scroll to position [767, 0]
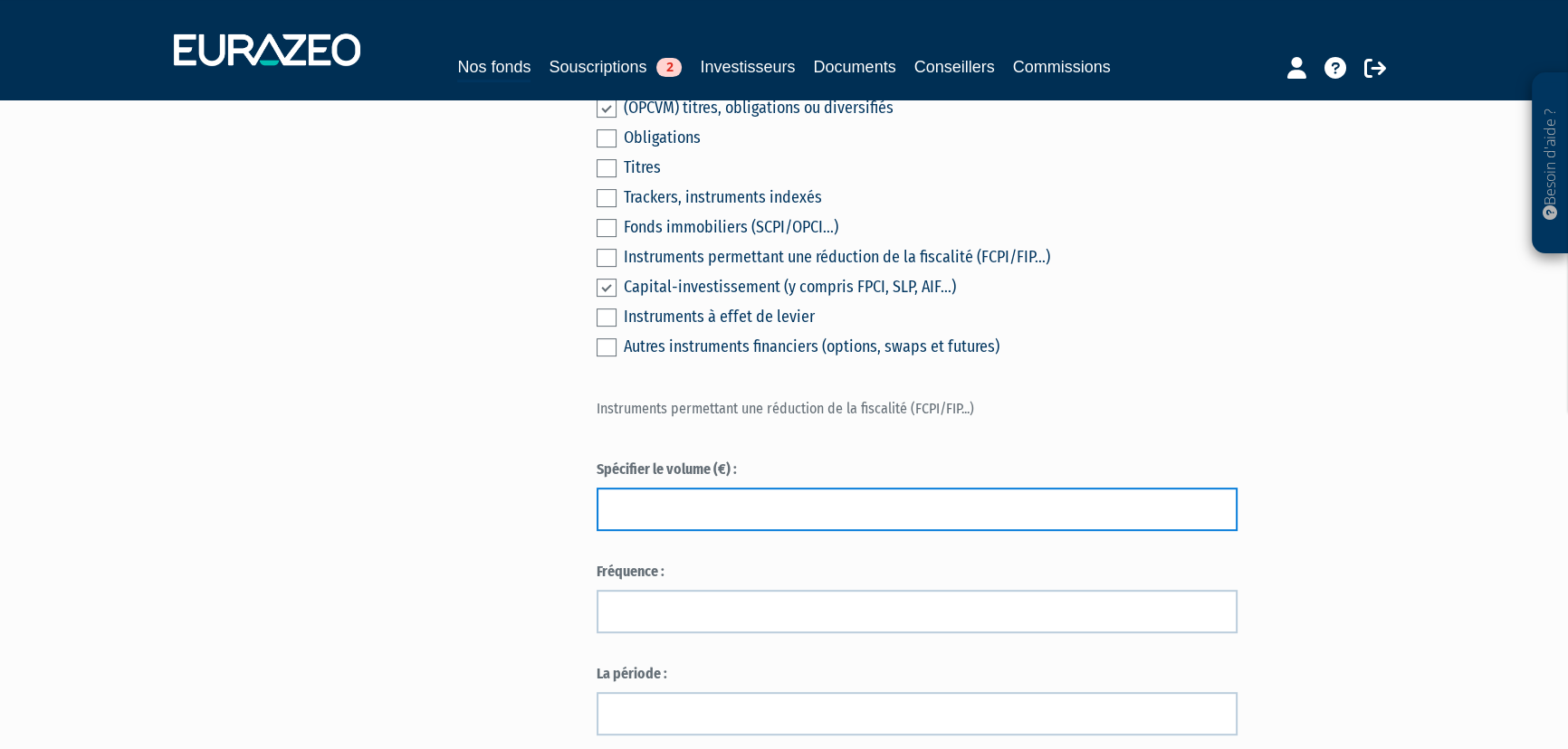
drag, startPoint x: 638, startPoint y: 525, endPoint x: 638, endPoint y: 511, distance: 14.0
click at [638, 525] on input "text" at bounding box center [917, 509] width 640 height 44
type input "50000"
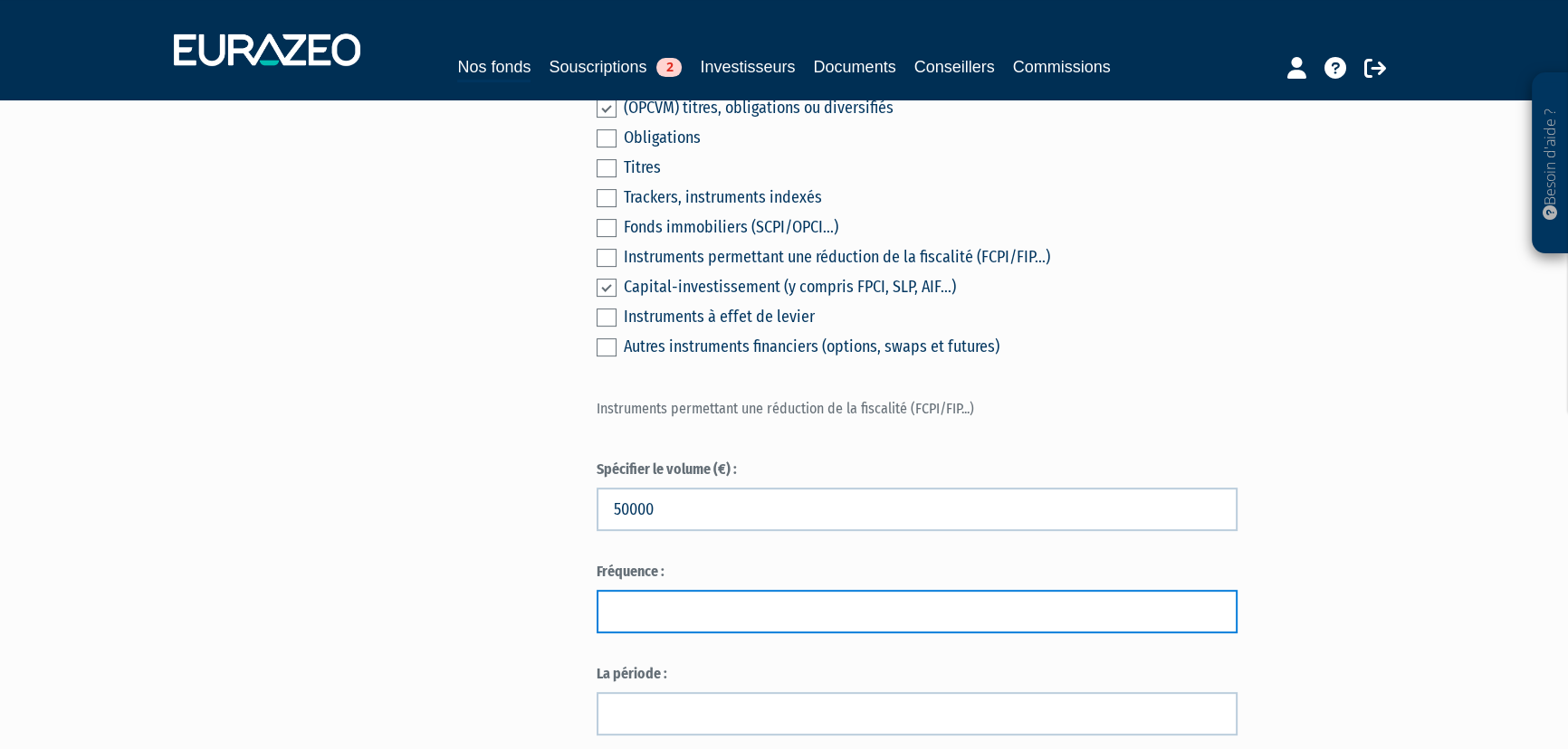
click at [624, 633] on input "text" at bounding box center [917, 611] width 640 height 44
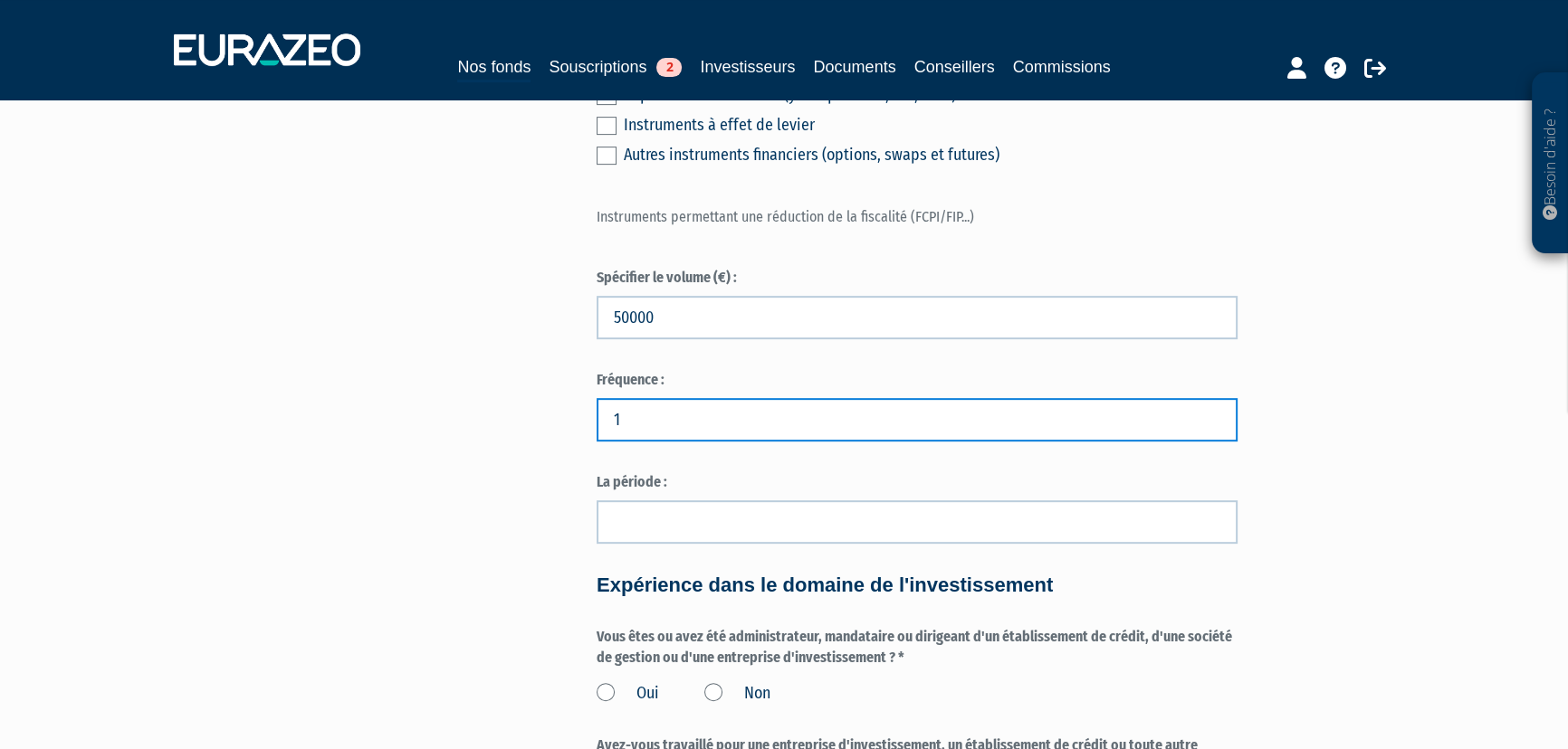
type input "1"
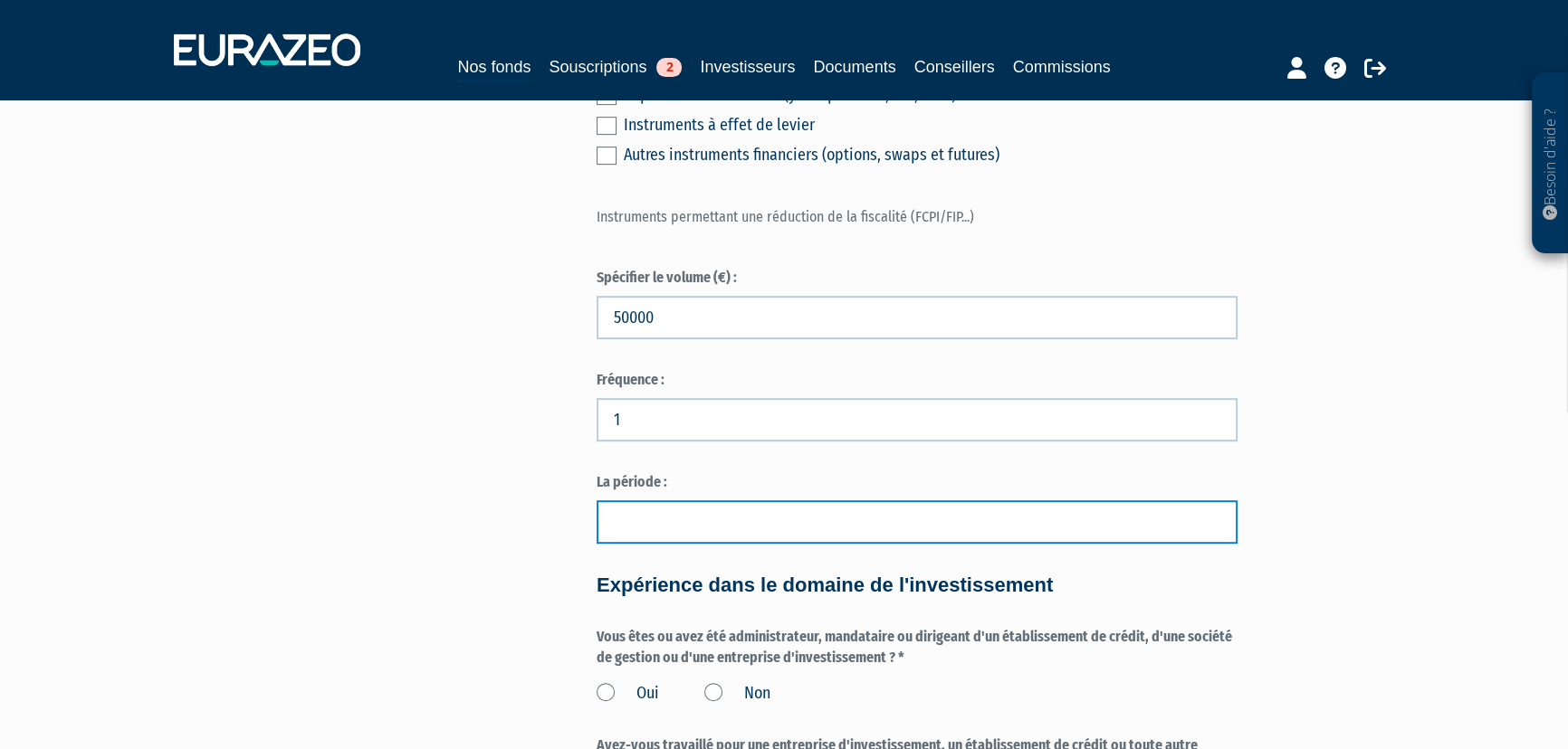
click at [634, 544] on input "text" at bounding box center [917, 521] width 640 height 44
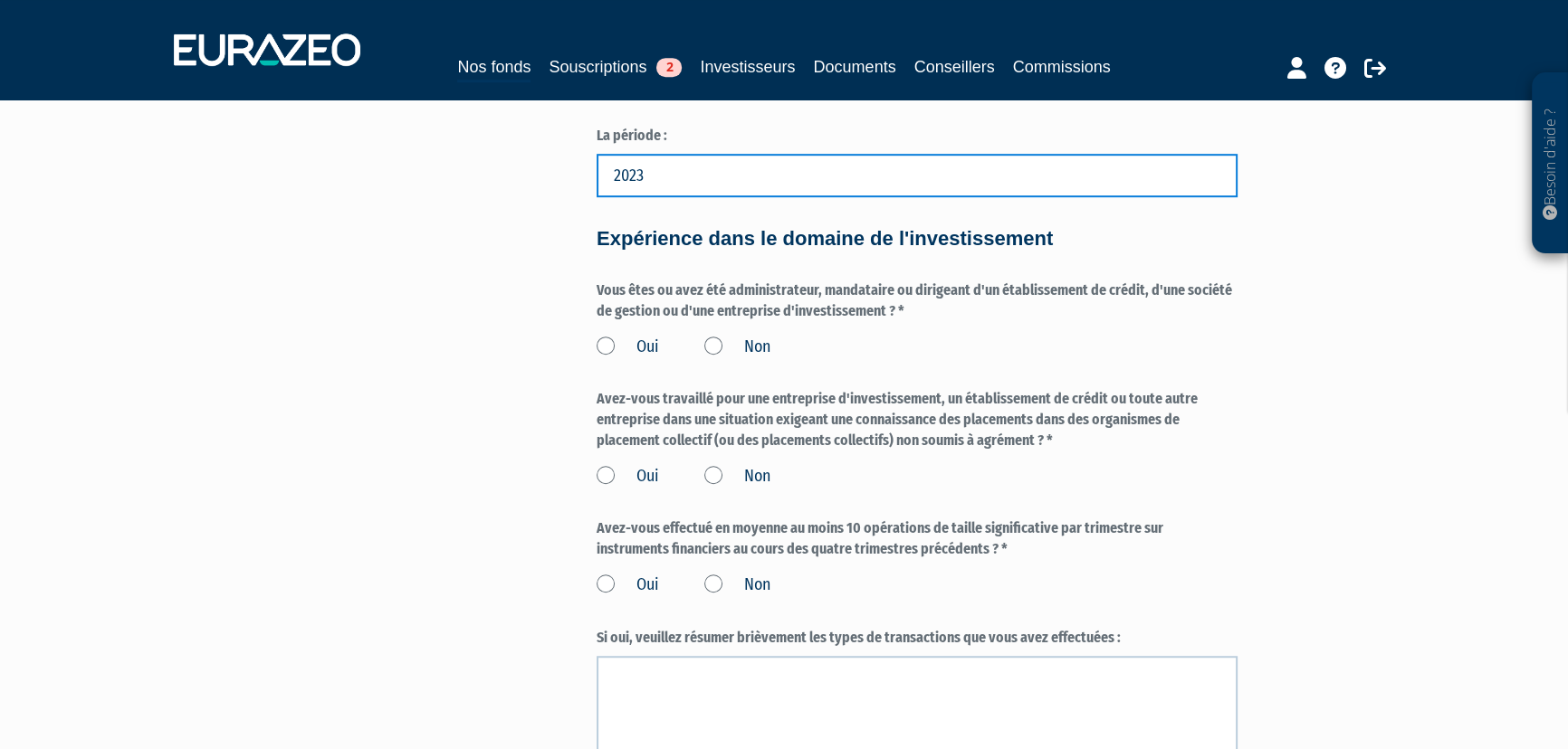
scroll to position [1342, 0]
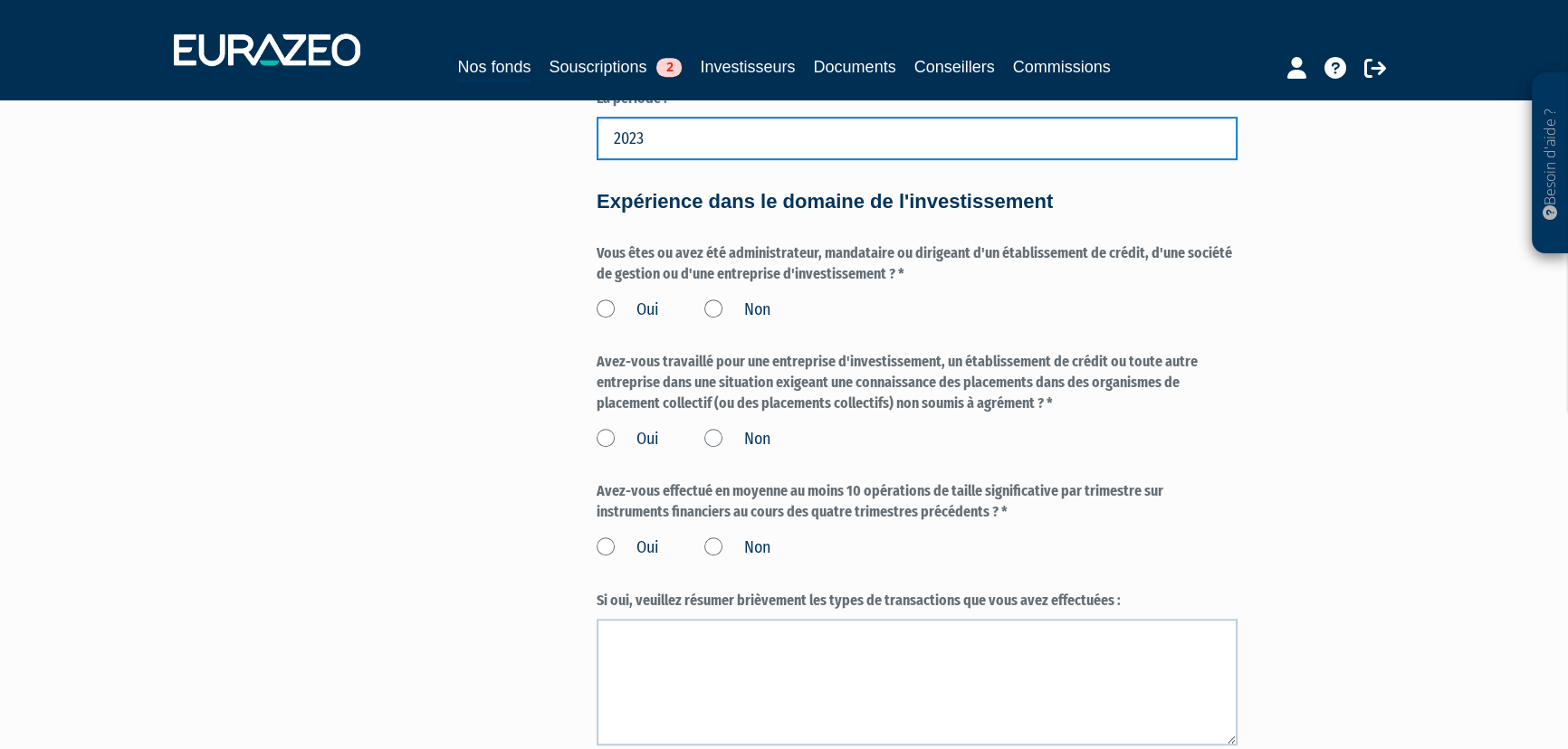
type input "2023"
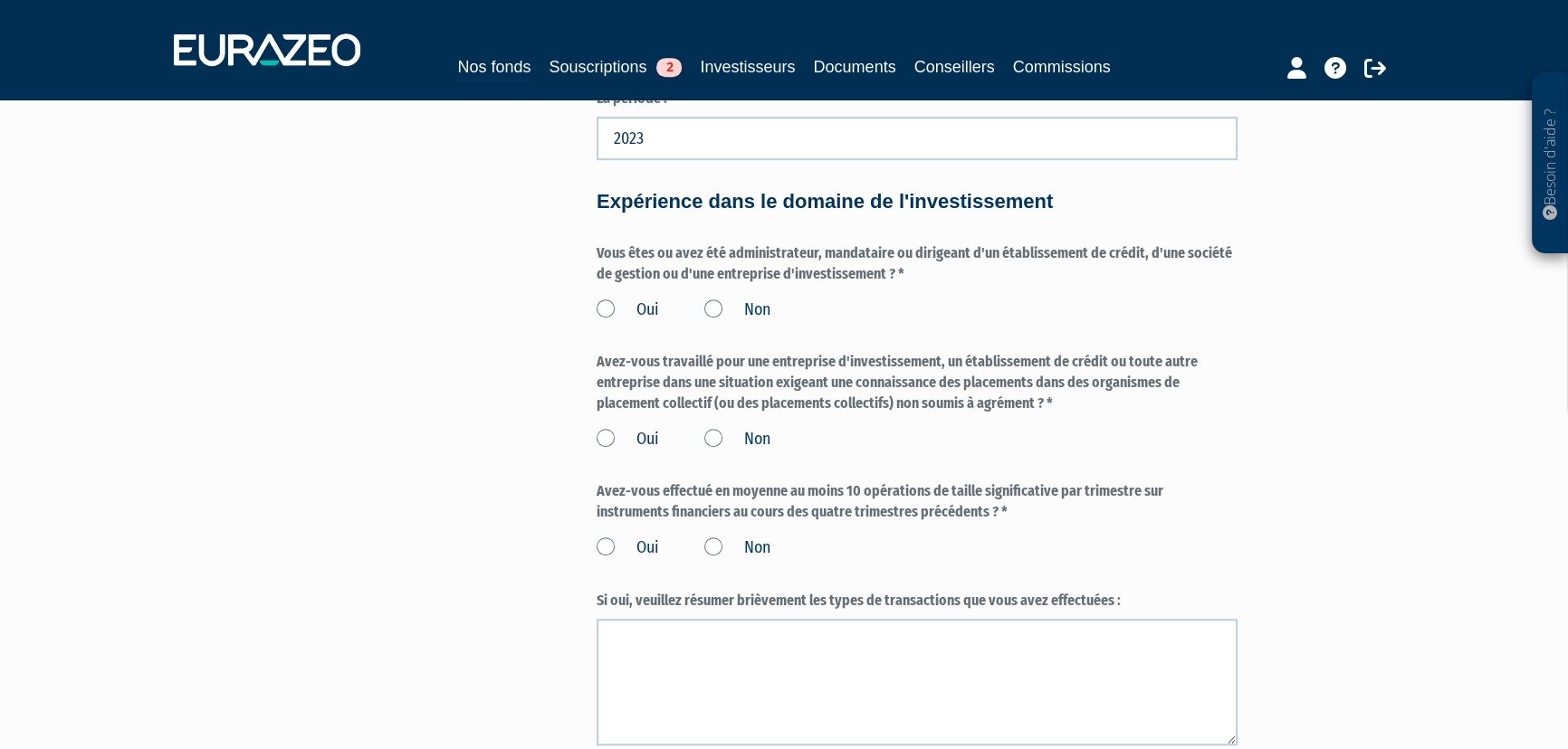
click at [717, 322] on label "Non" at bounding box center [738, 310] width 66 height 23
click at [0, 0] on input "Non" at bounding box center [0, 0] width 0 height 0
click at [711, 451] on label "Non" at bounding box center [738, 440] width 66 height 23
click at [0, 0] on input "Non" at bounding box center [0, 0] width 0 height 0
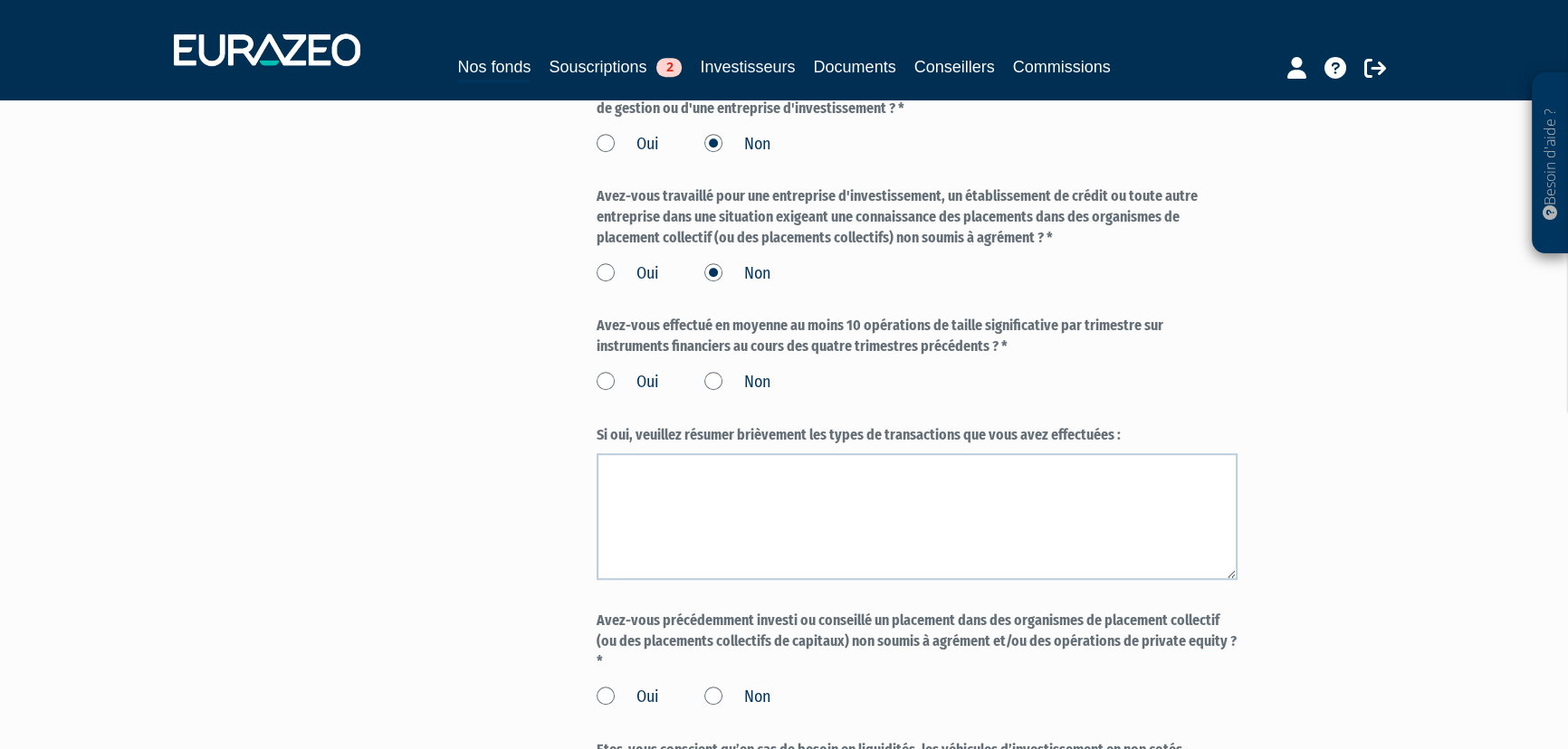
scroll to position [1727, 0]
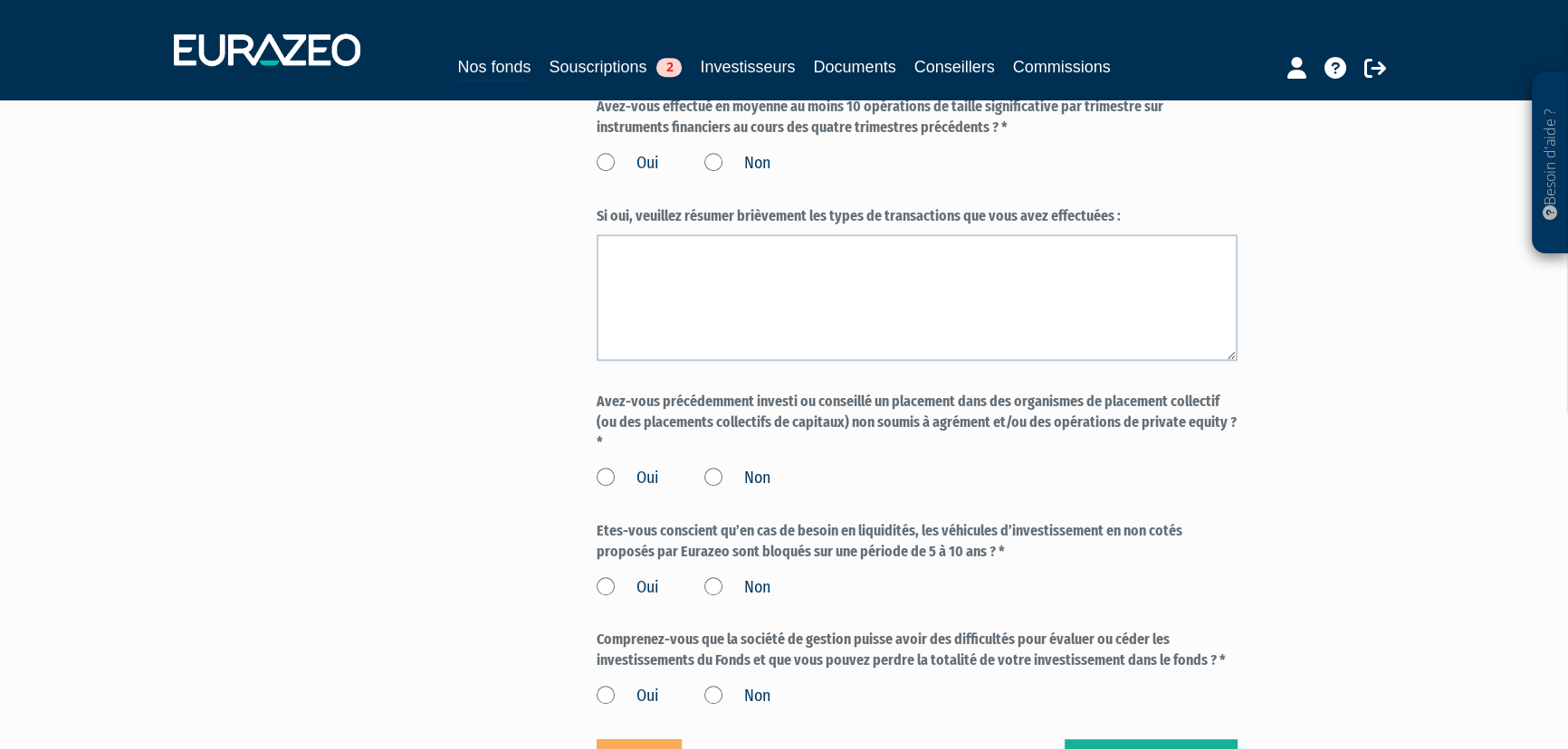
click at [714, 175] on label "Non" at bounding box center [738, 163] width 66 height 23
click at [0, 0] on input "Non" at bounding box center [0, 0] width 0 height 0
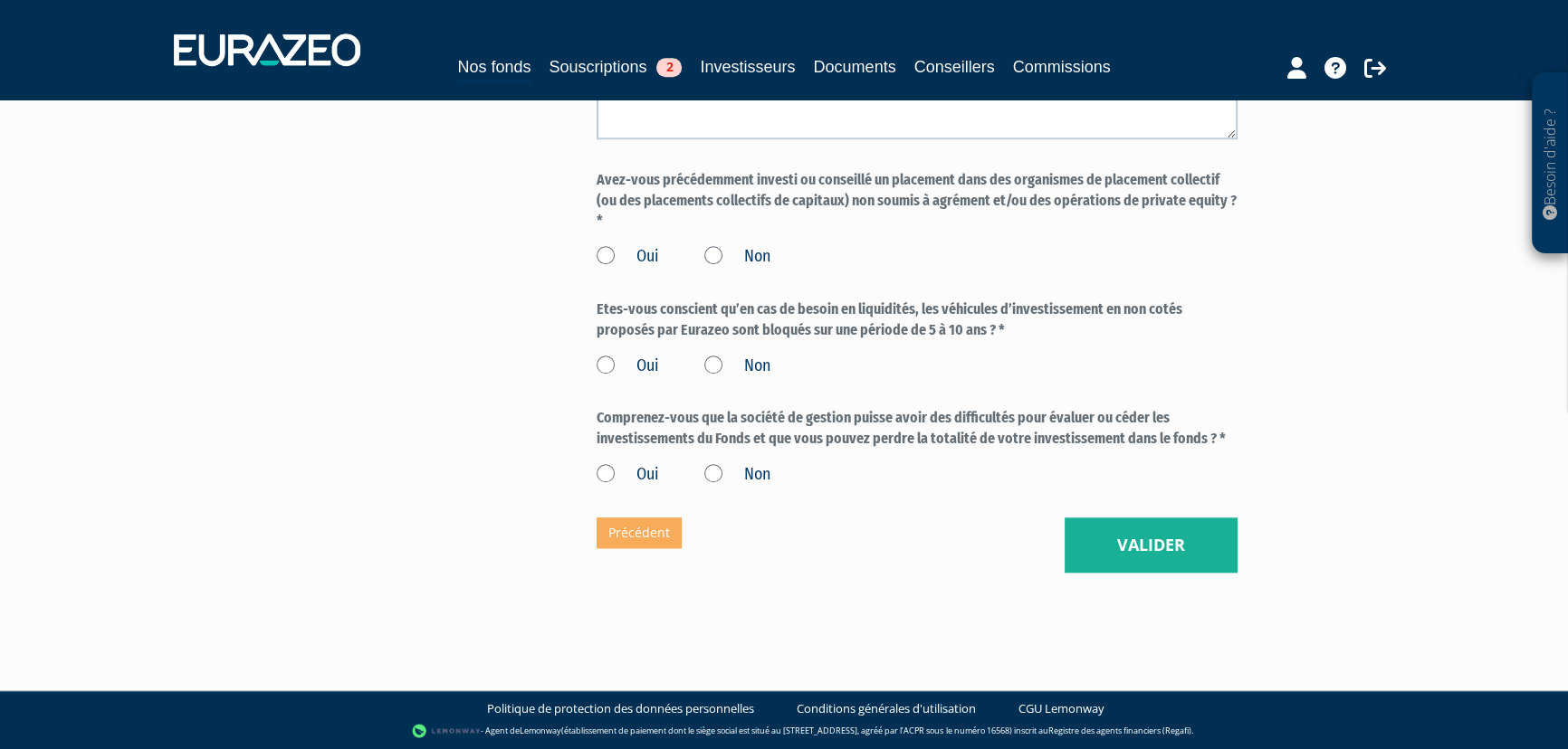
scroll to position [1971, 0]
click at [713, 260] on label "Non" at bounding box center [738, 257] width 66 height 23
click at [0, 0] on input "Non" at bounding box center [0, 0] width 0 height 0
click at [606, 365] on label "Oui" at bounding box center [628, 367] width 62 height 23
click at [0, 0] on input "Oui" at bounding box center [0, 0] width 0 height 0
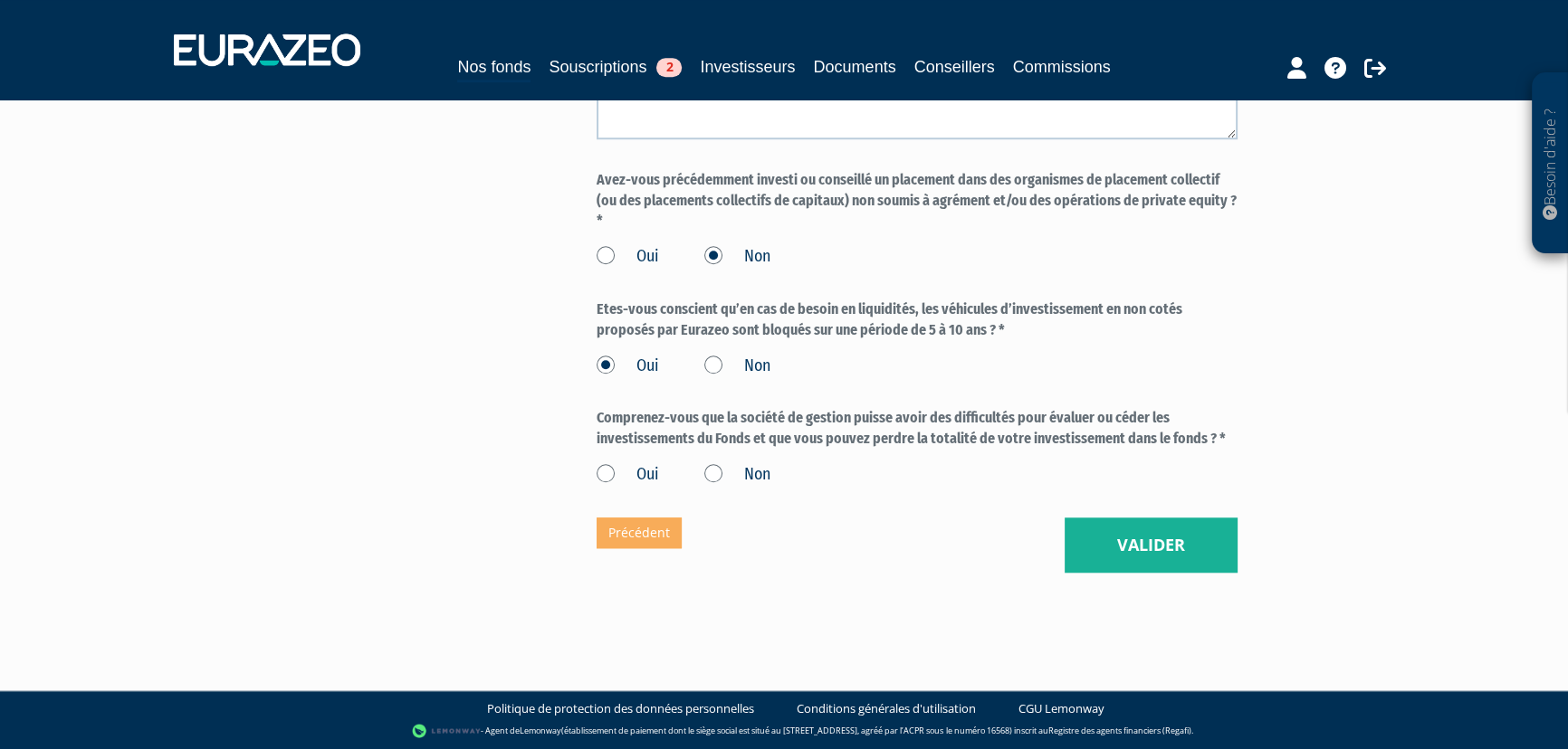
click at [600, 472] on label "Oui" at bounding box center [628, 475] width 62 height 23
click at [0, 0] on input "Oui" at bounding box center [0, 0] width 0 height 0
click at [1131, 543] on button "Valider" at bounding box center [1151, 546] width 173 height 56
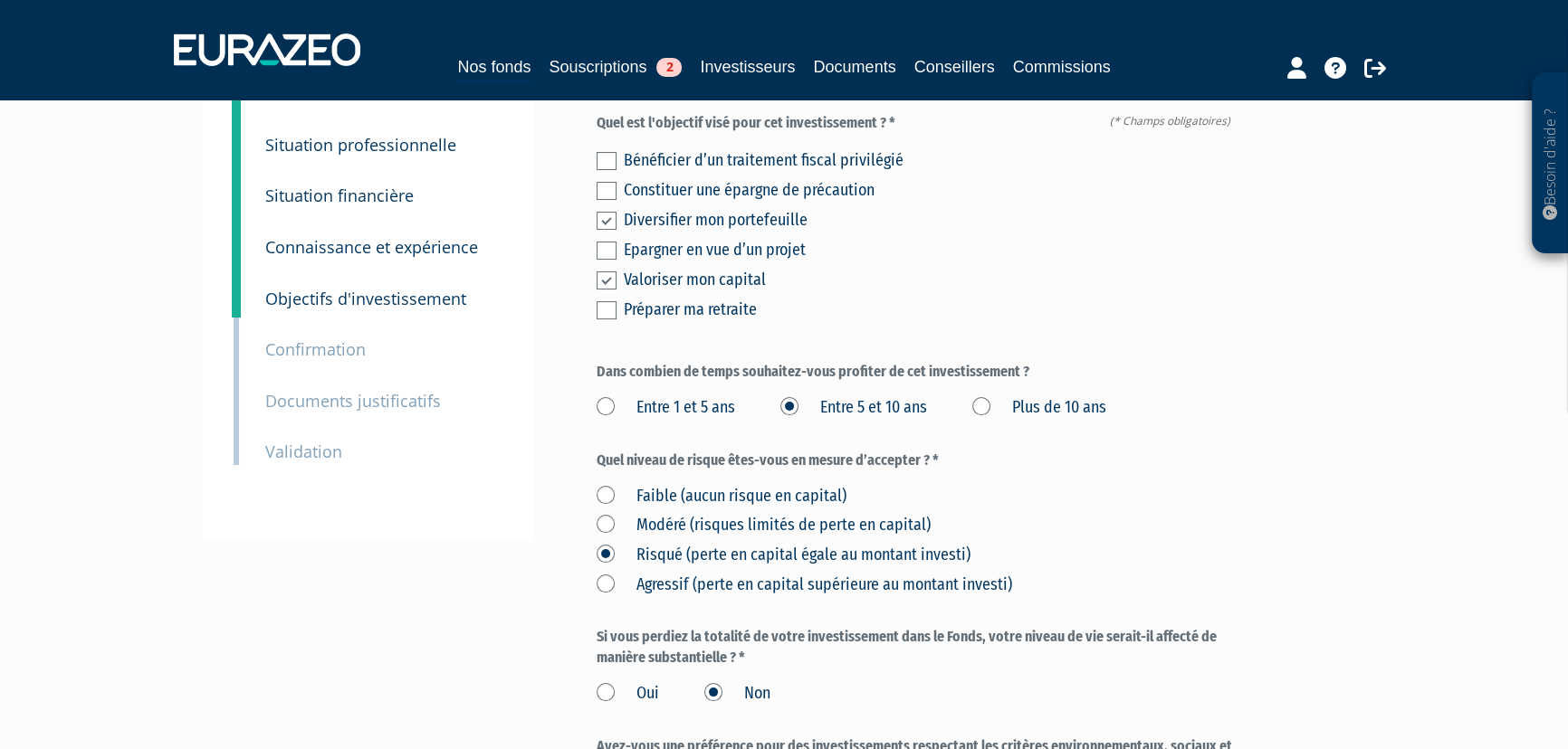
scroll to position [383, 0]
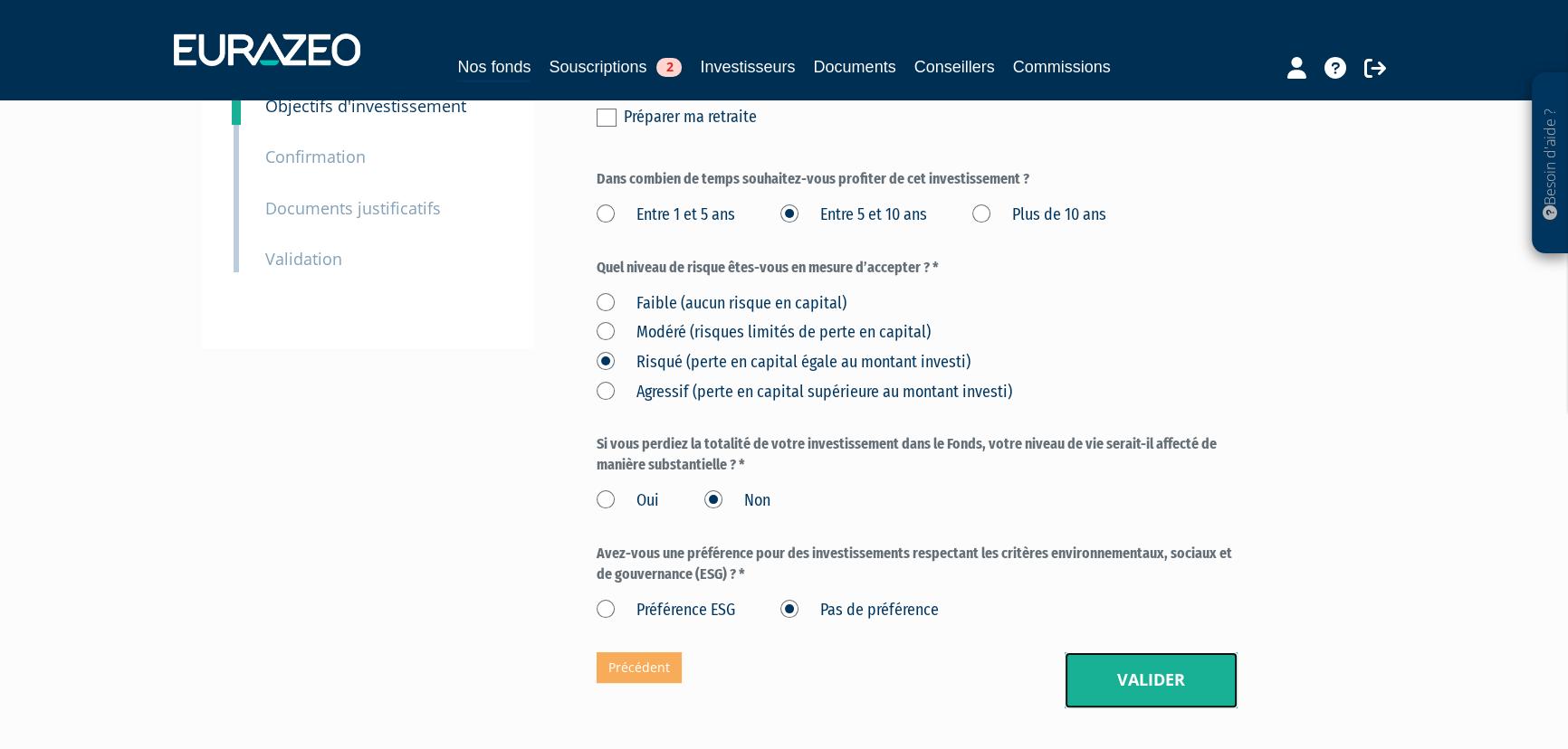
click at [1158, 680] on button "Valider" at bounding box center [1151, 681] width 173 height 56
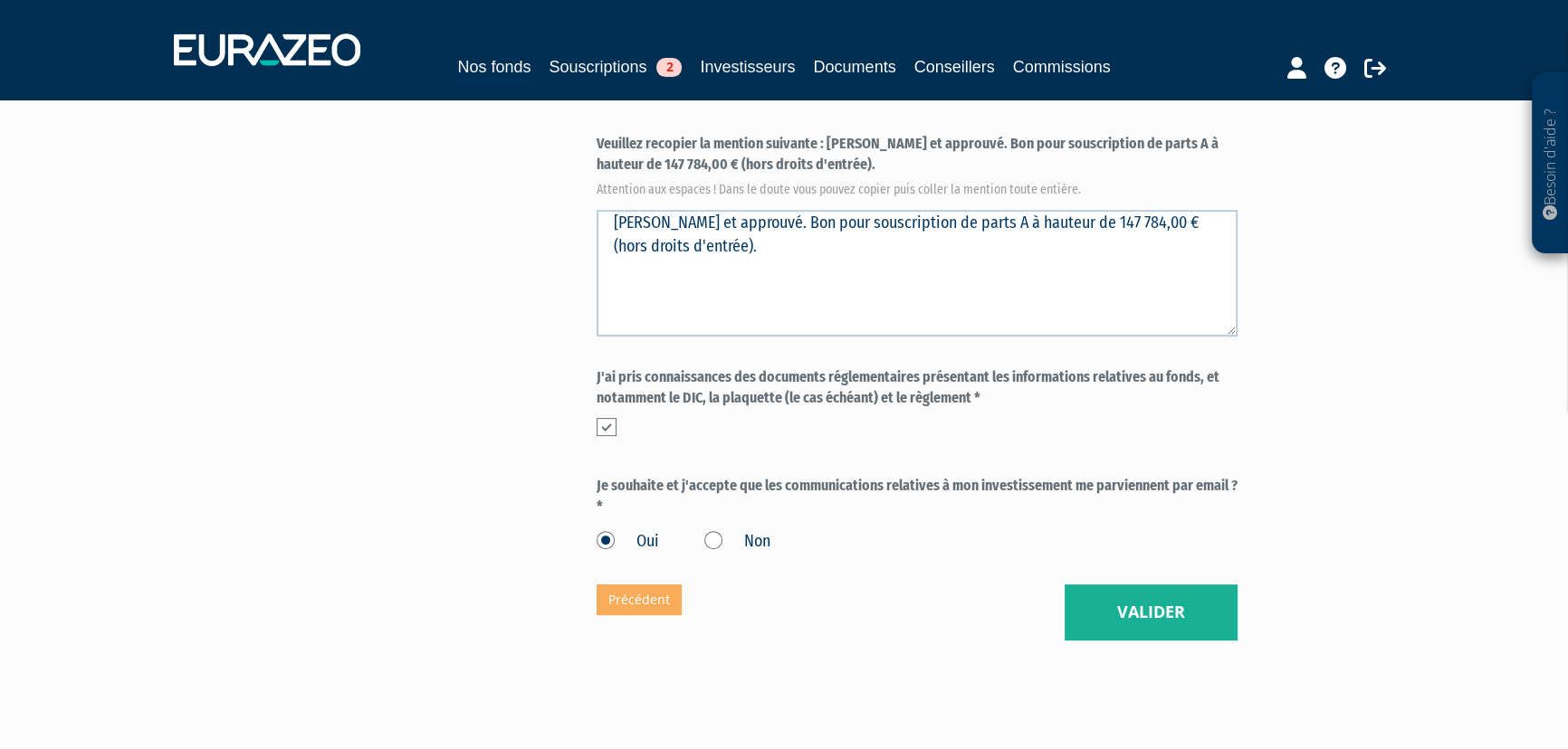
scroll to position [767, 0]
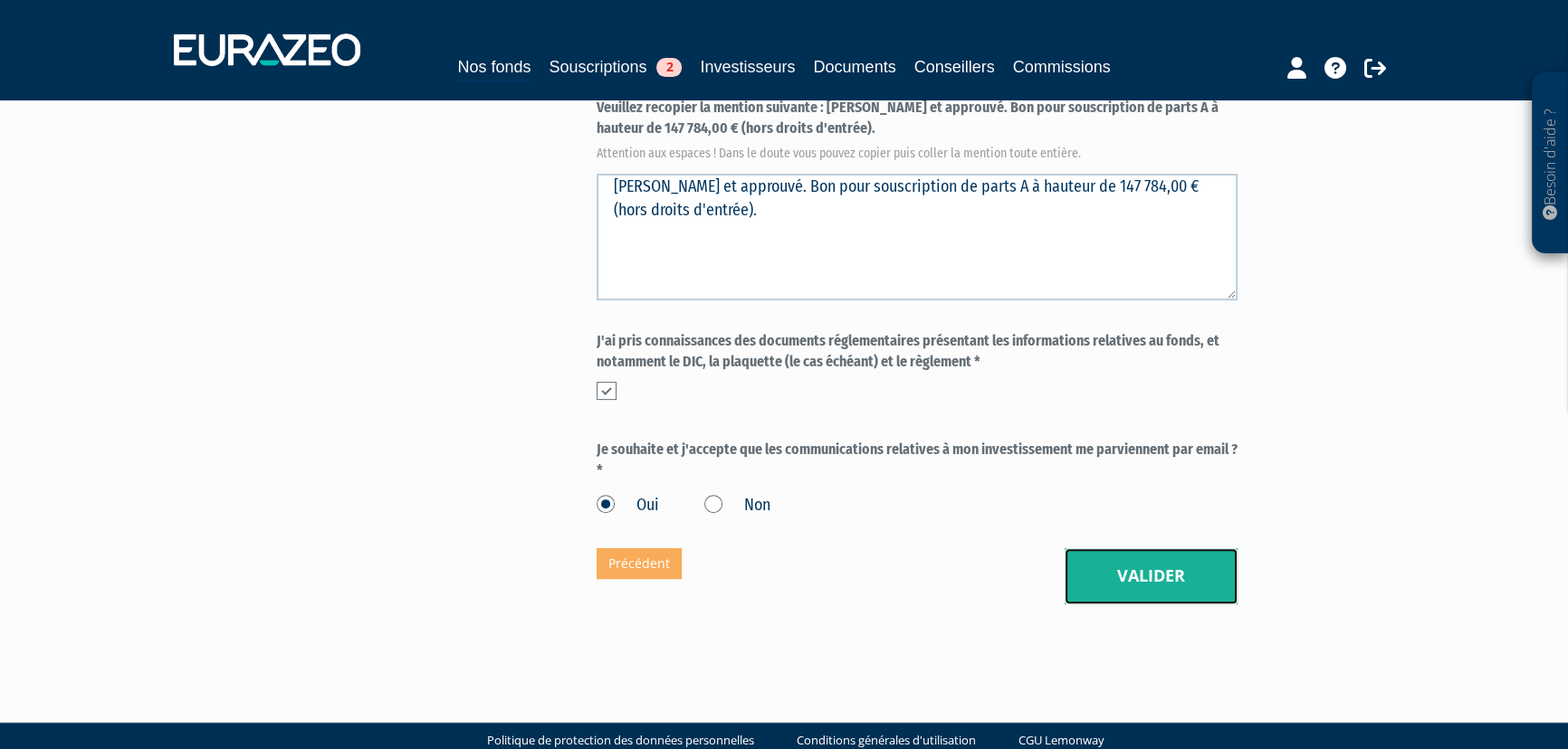
click at [1142, 579] on button "Valider" at bounding box center [1151, 577] width 173 height 56
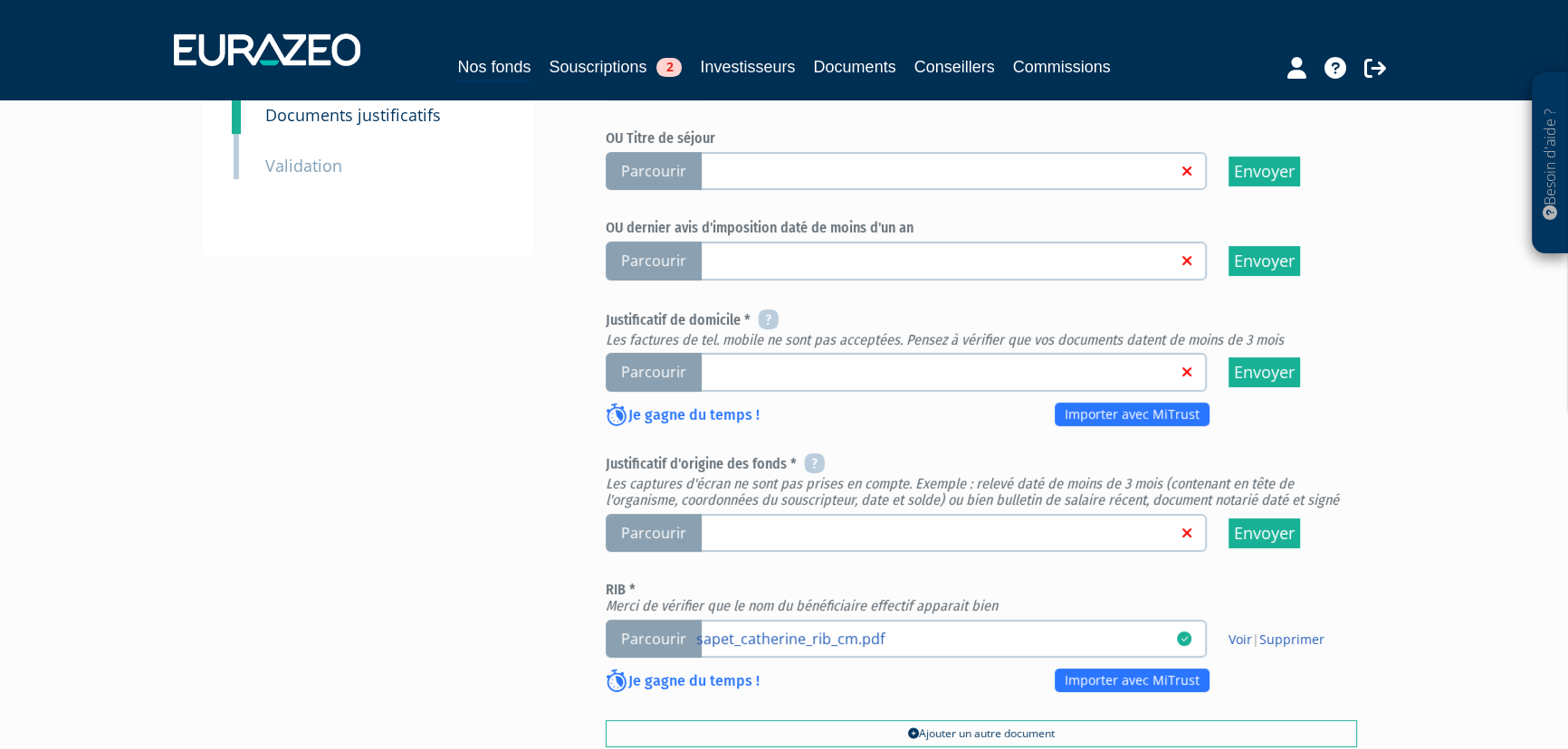
scroll to position [575, 0]
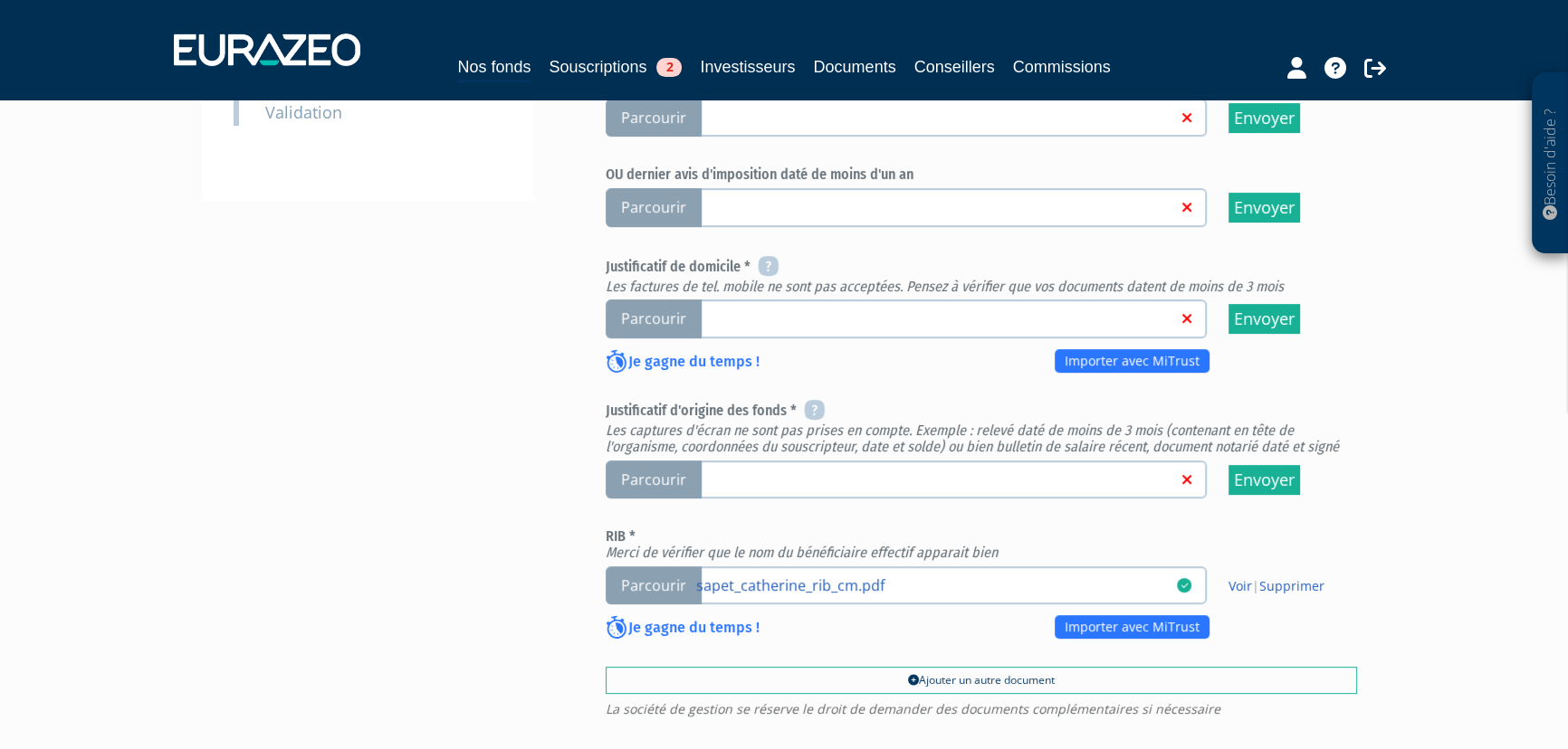
click at [661, 482] on span "Parcourir" at bounding box center [653, 480] width 96 height 39
click at [0, 0] on input "Parcourir" at bounding box center [0, 0] width 0 height 0
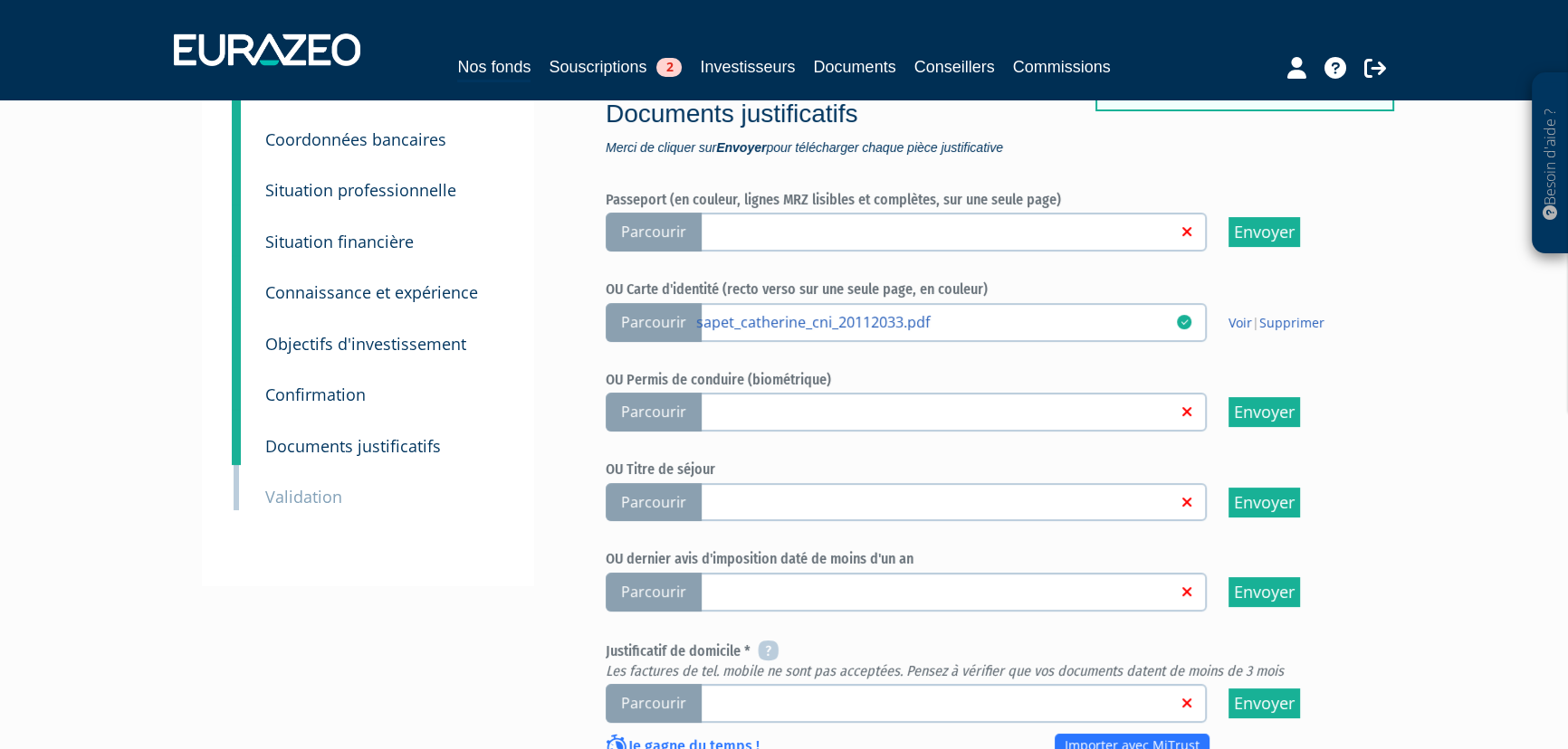
scroll to position [383, 0]
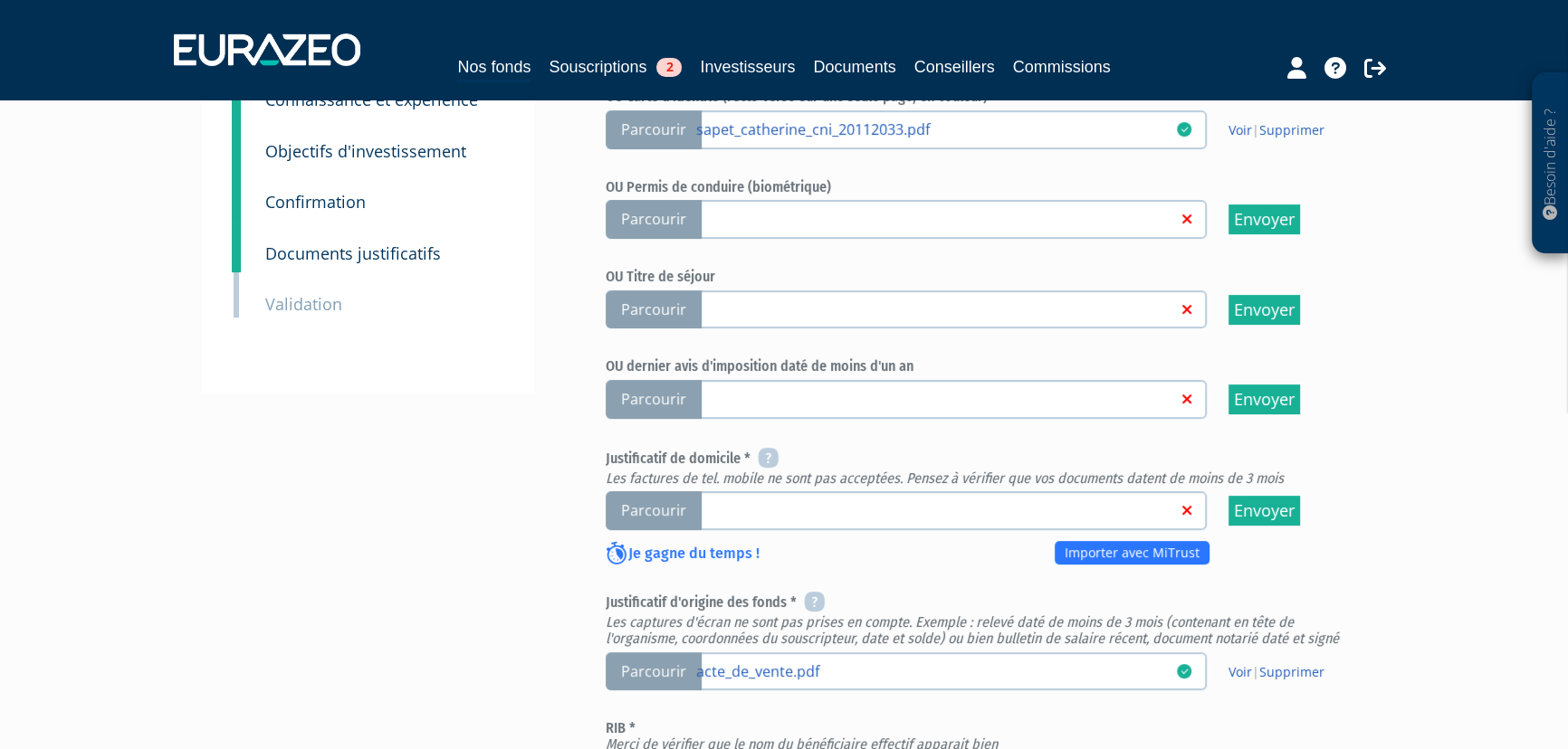
click at [659, 512] on span "Parcourir" at bounding box center [653, 511] width 96 height 39
click at [0, 0] on input "Parcourir" at bounding box center [0, 0] width 0 height 0
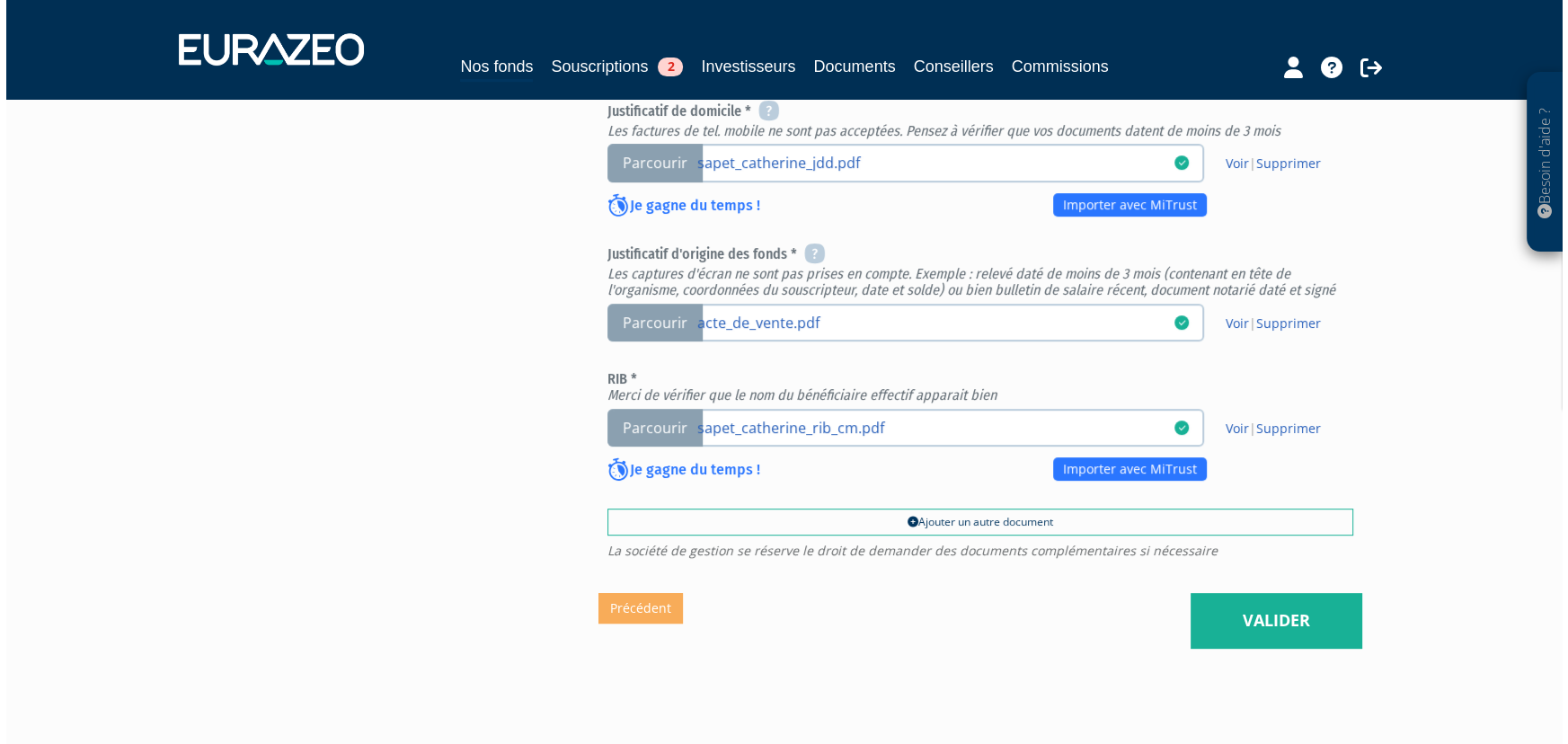
scroll to position [762, 0]
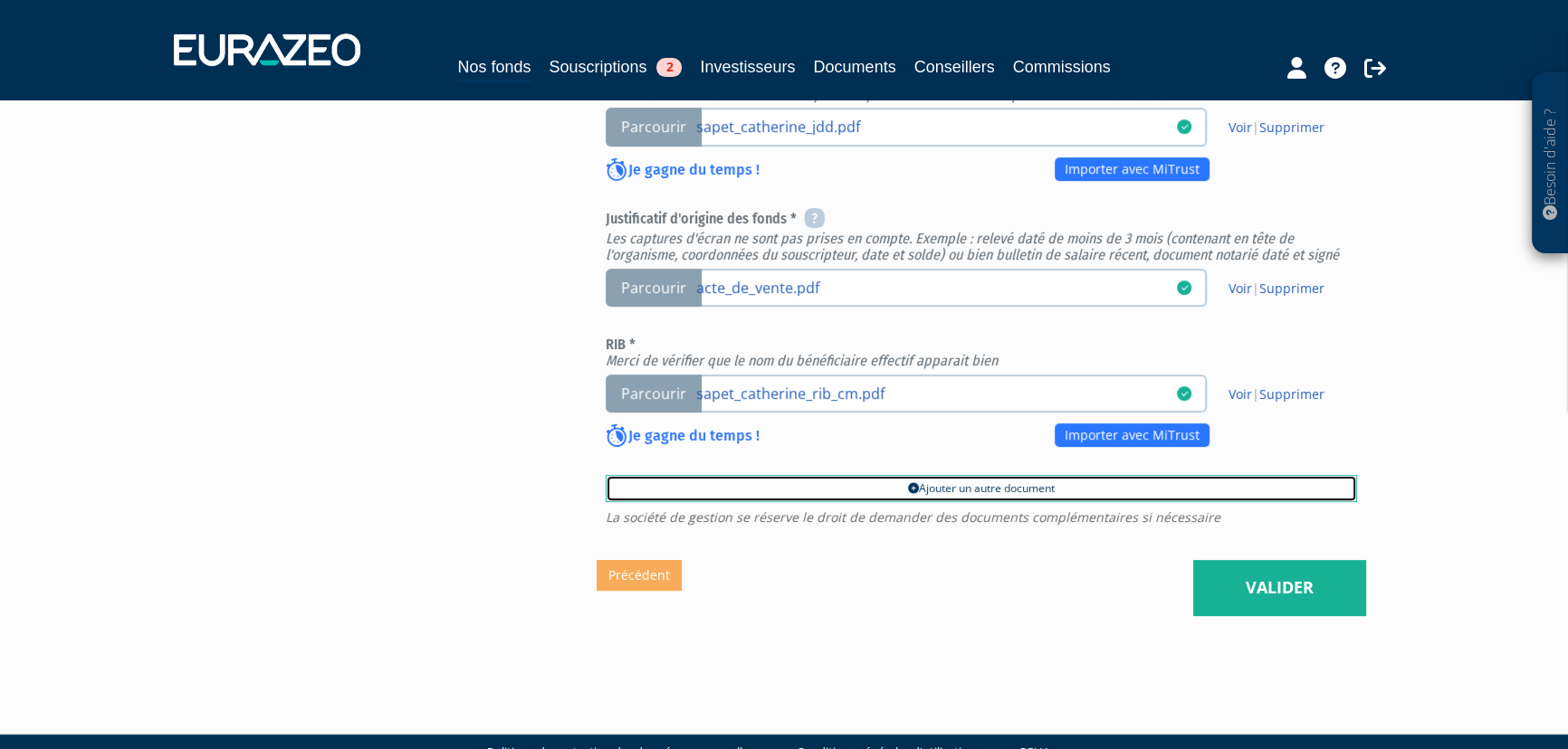
click at [941, 483] on link "Ajouter un autre document" at bounding box center [981, 488] width 751 height 27
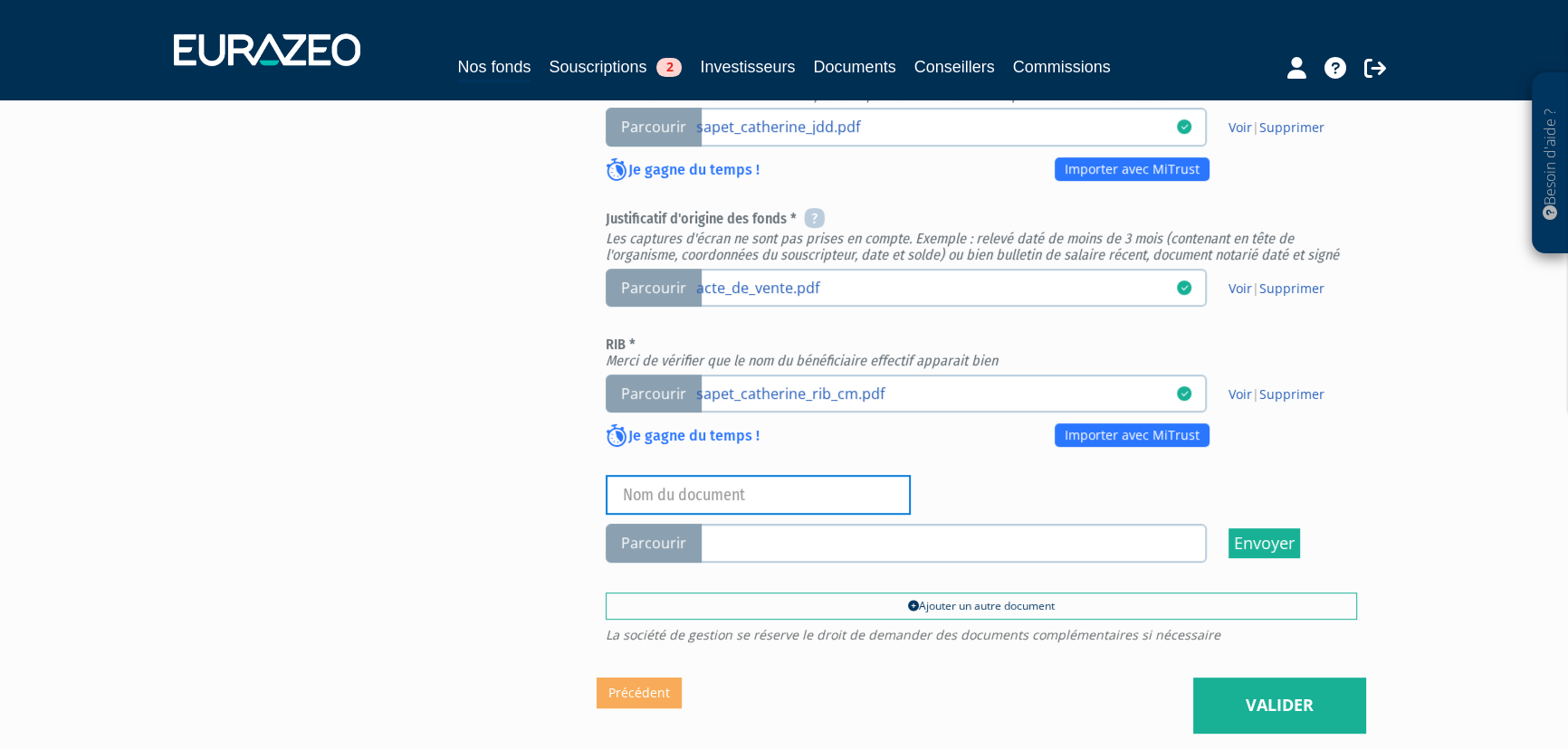
click at [734, 493] on input "text" at bounding box center [757, 494] width 305 height 40
type input "Relevé bancaire"
click at [642, 539] on span "Parcourir" at bounding box center [653, 543] width 96 height 39
click at [0, 0] on input "Parcourir" at bounding box center [0, 0] width 0 height 0
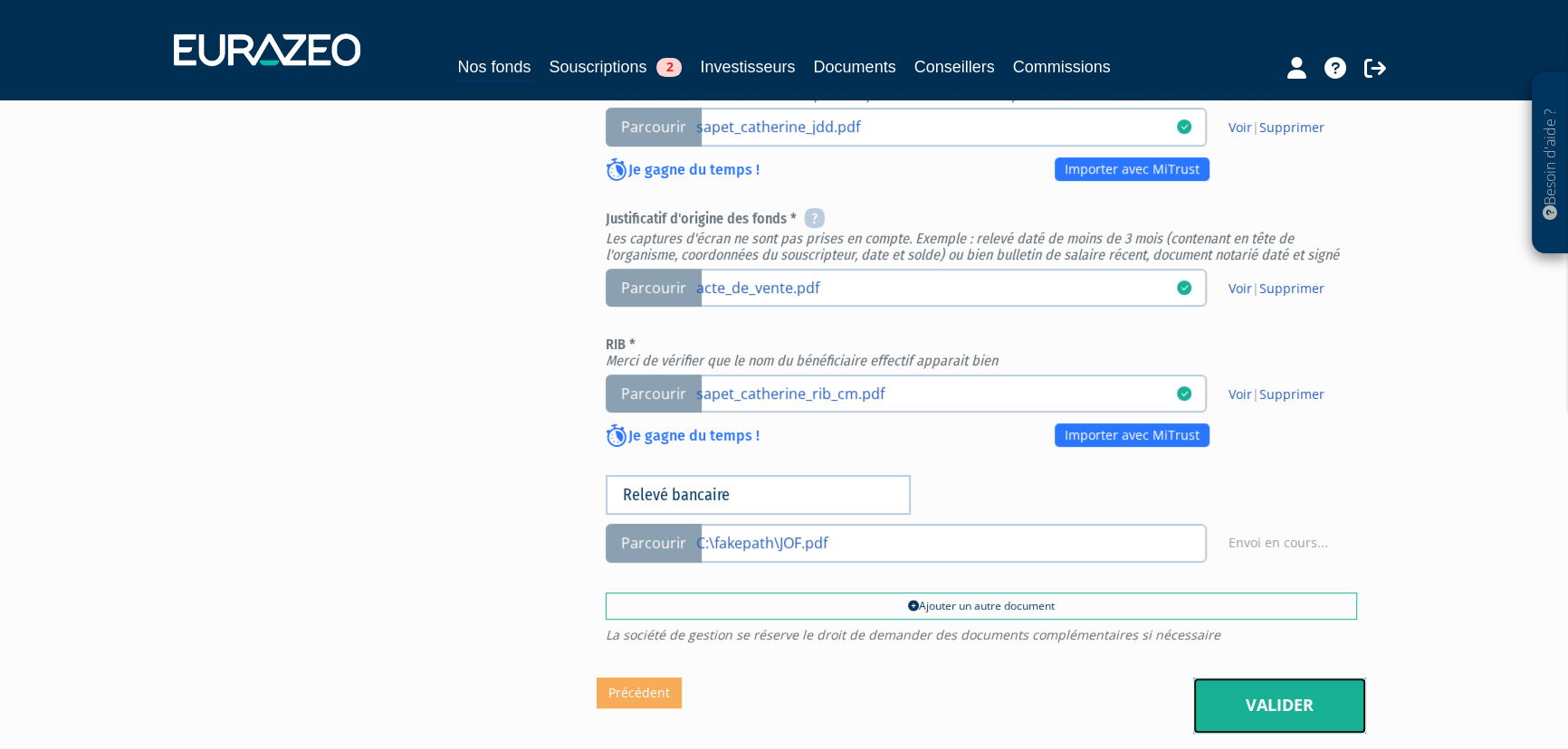
click at [1266, 700] on link "Valider" at bounding box center [1280, 706] width 173 height 56
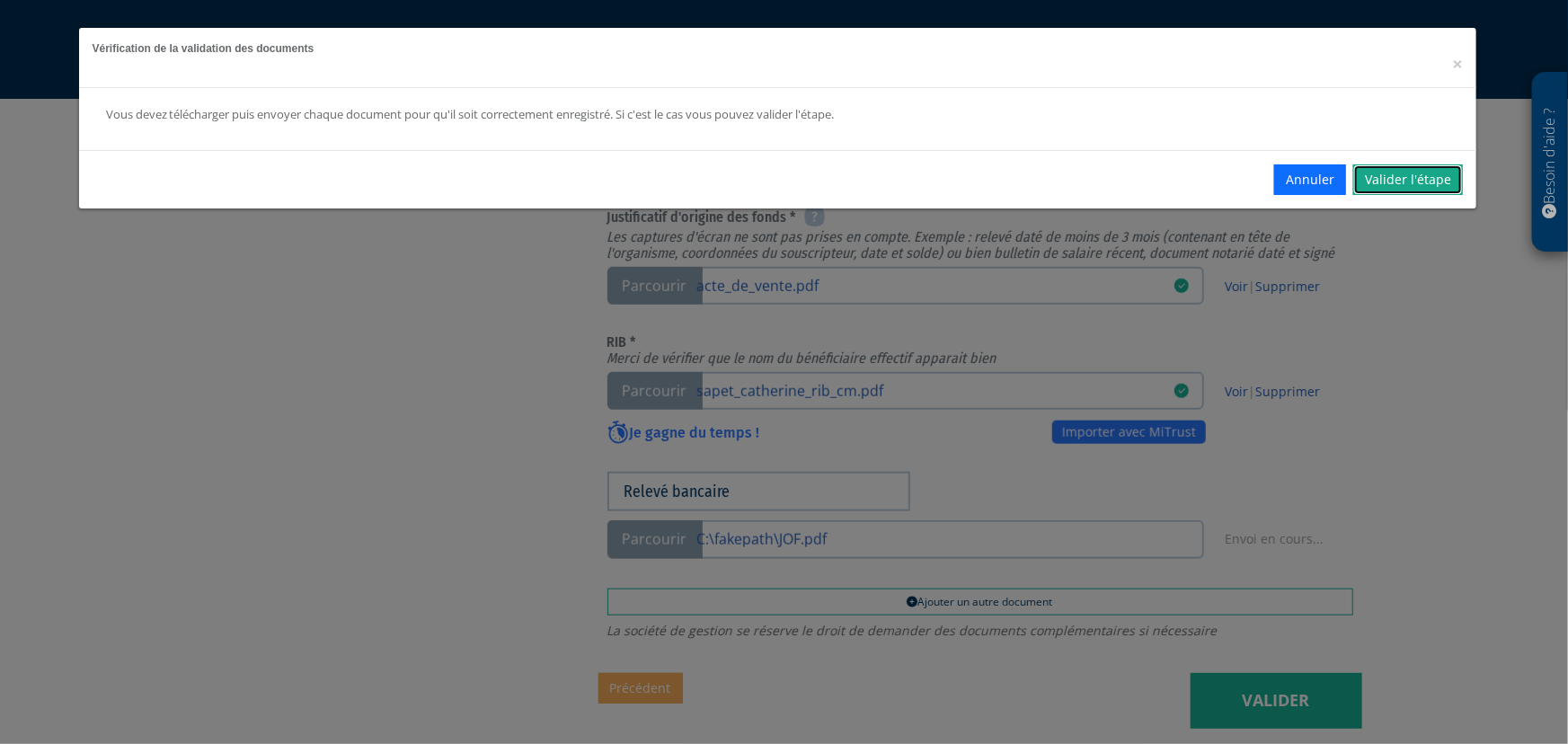
click at [1411, 176] on link "Valider l'étape" at bounding box center [1408, 180] width 109 height 31
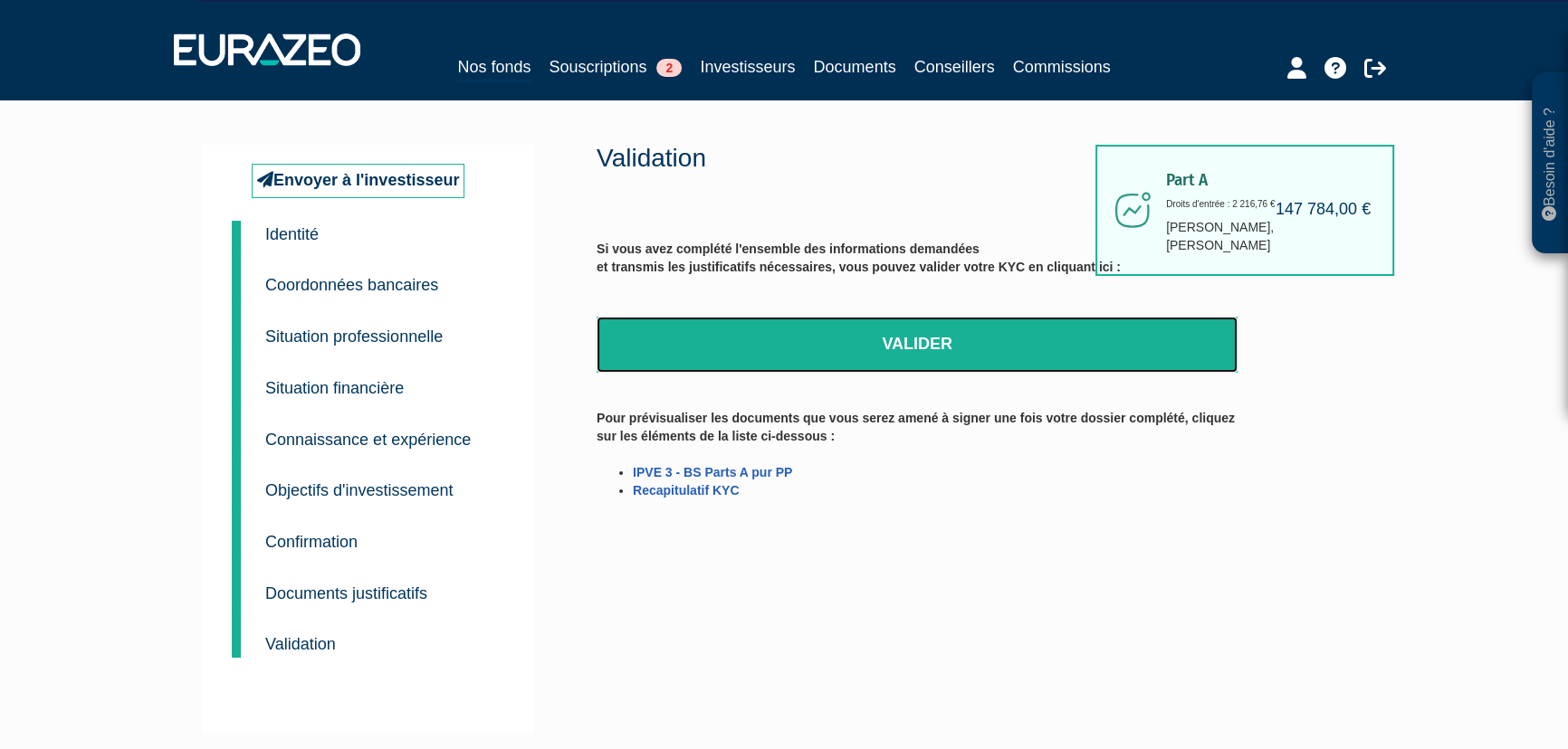
click at [904, 346] on link "Valider" at bounding box center [917, 344] width 640 height 56
